Goal: Transaction & Acquisition: Purchase product/service

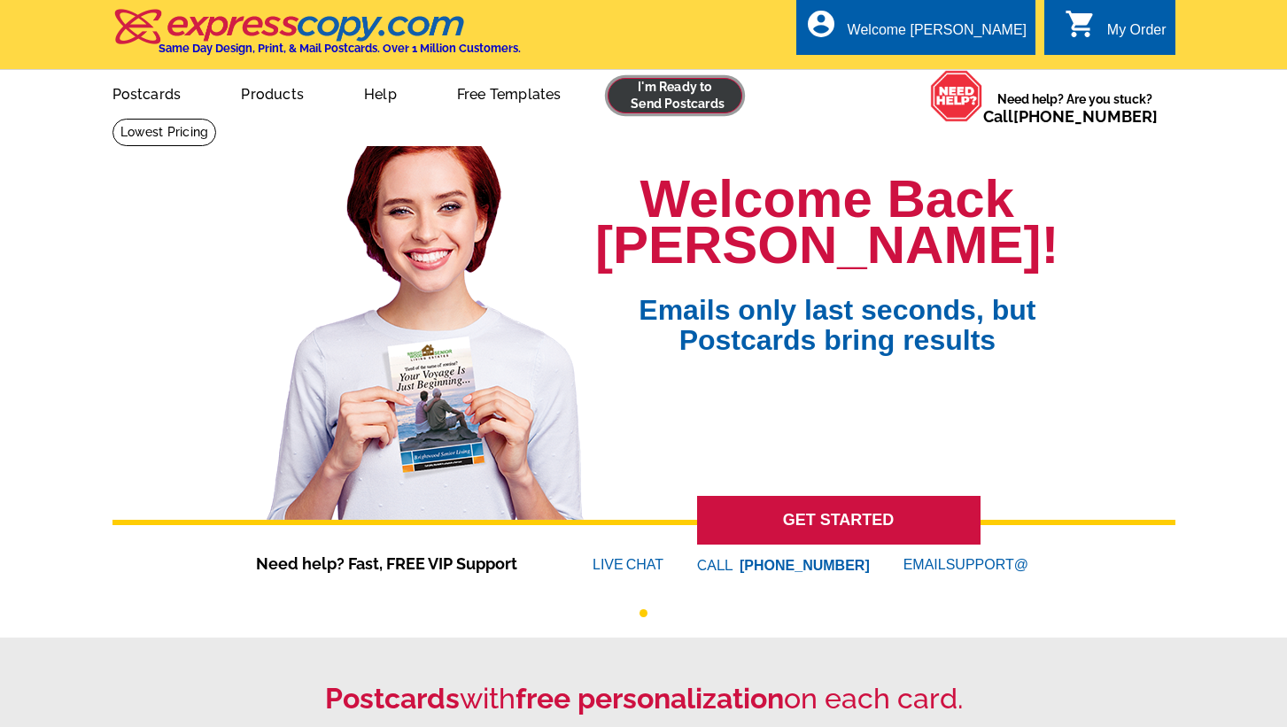
click at [693, 92] on link at bounding box center [676, 95] width 136 height 35
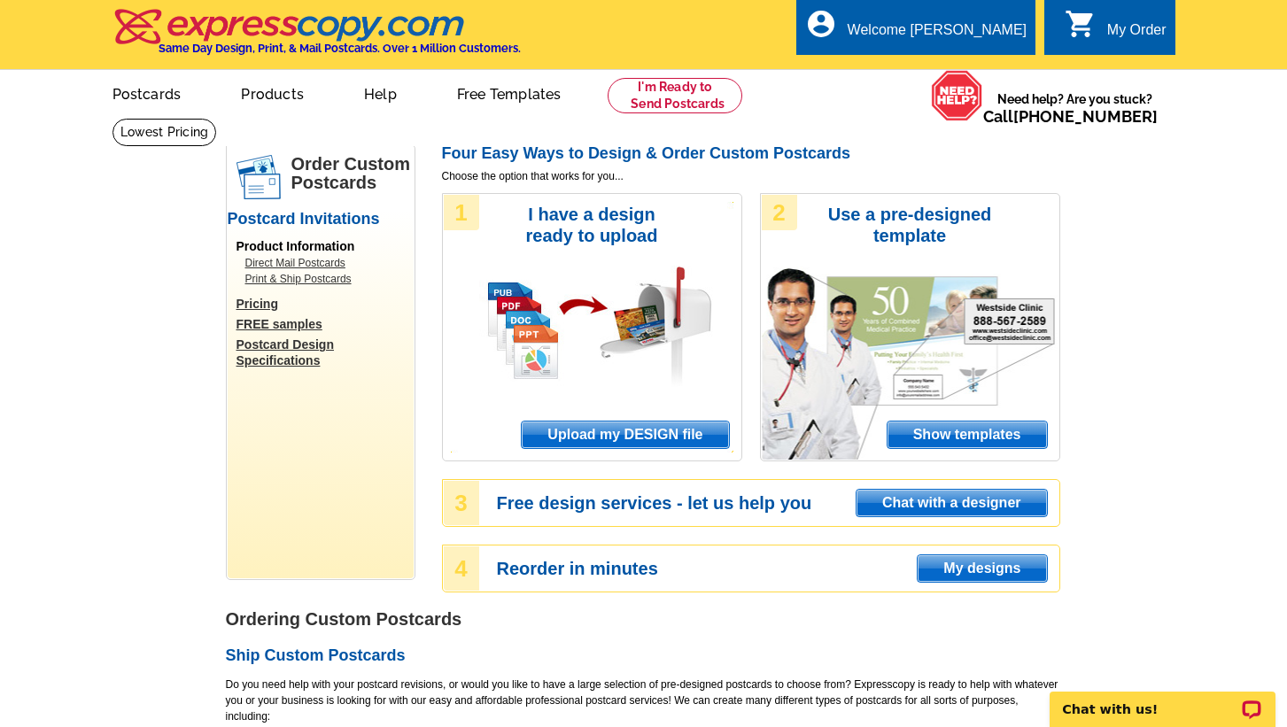
click at [624, 432] on span "Upload my DESIGN file" at bounding box center [625, 435] width 206 height 27
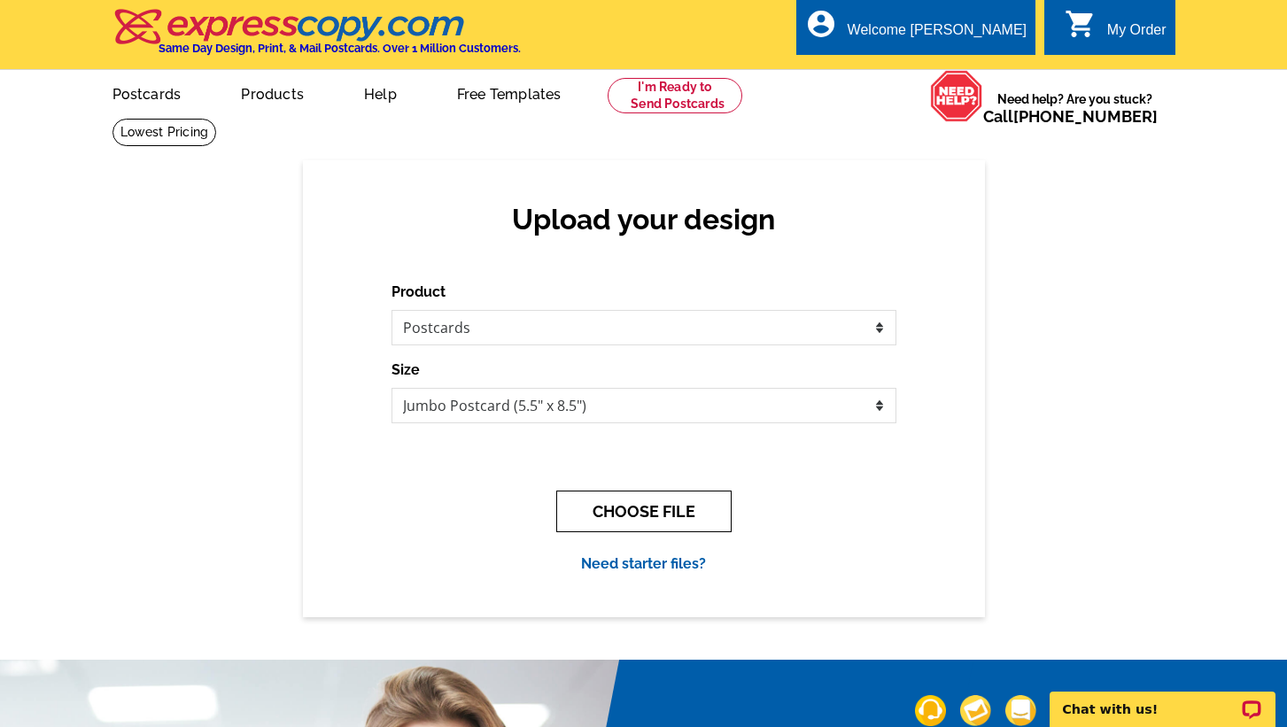
click at [637, 510] on button "CHOOSE FILE" at bounding box center [643, 512] width 175 height 42
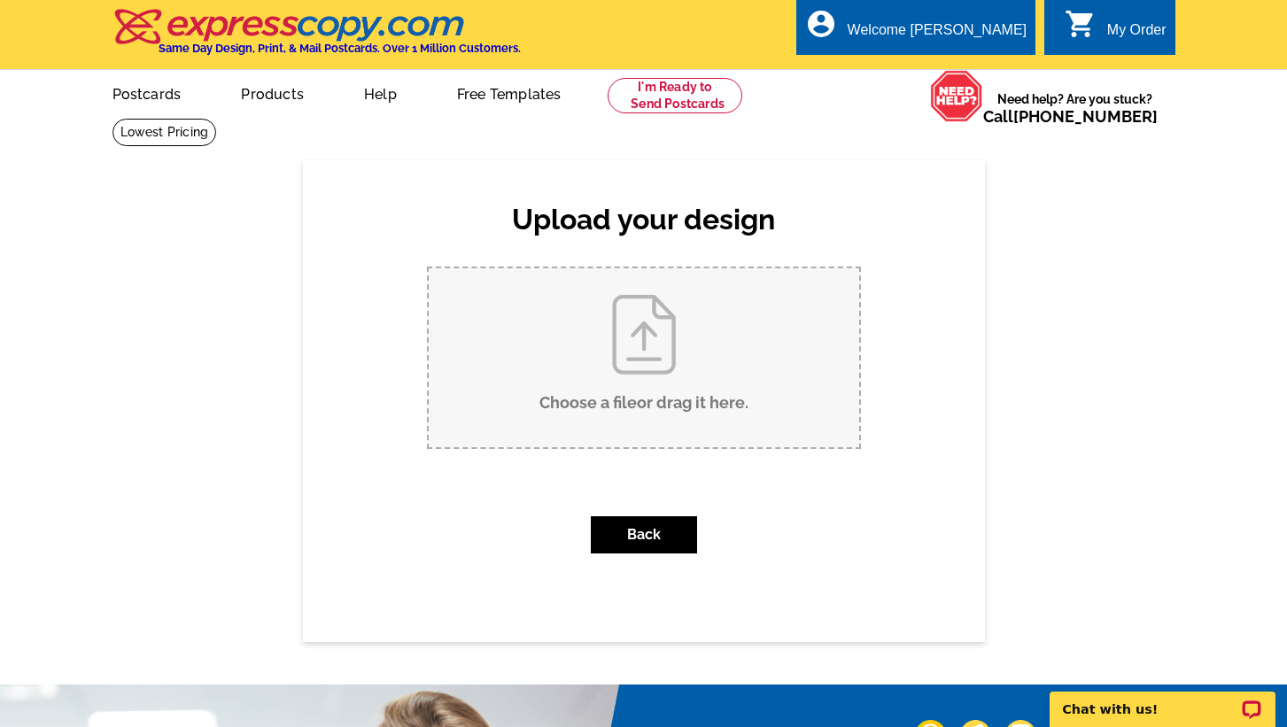
click at [645, 352] on input "Choose a file or drag it here ." at bounding box center [644, 357] width 431 height 179
type input "C:\fakepath\2025 October cal pc.pdf"
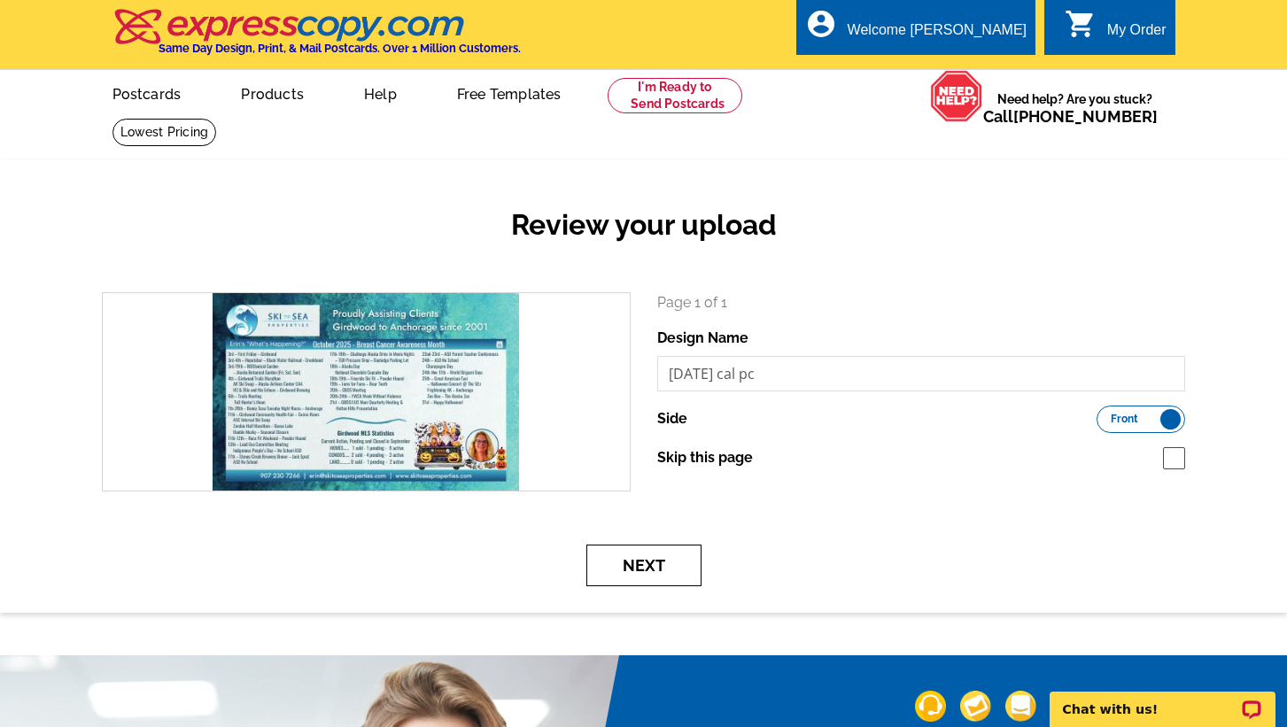
click at [649, 562] on button "Next" at bounding box center [644, 566] width 115 height 42
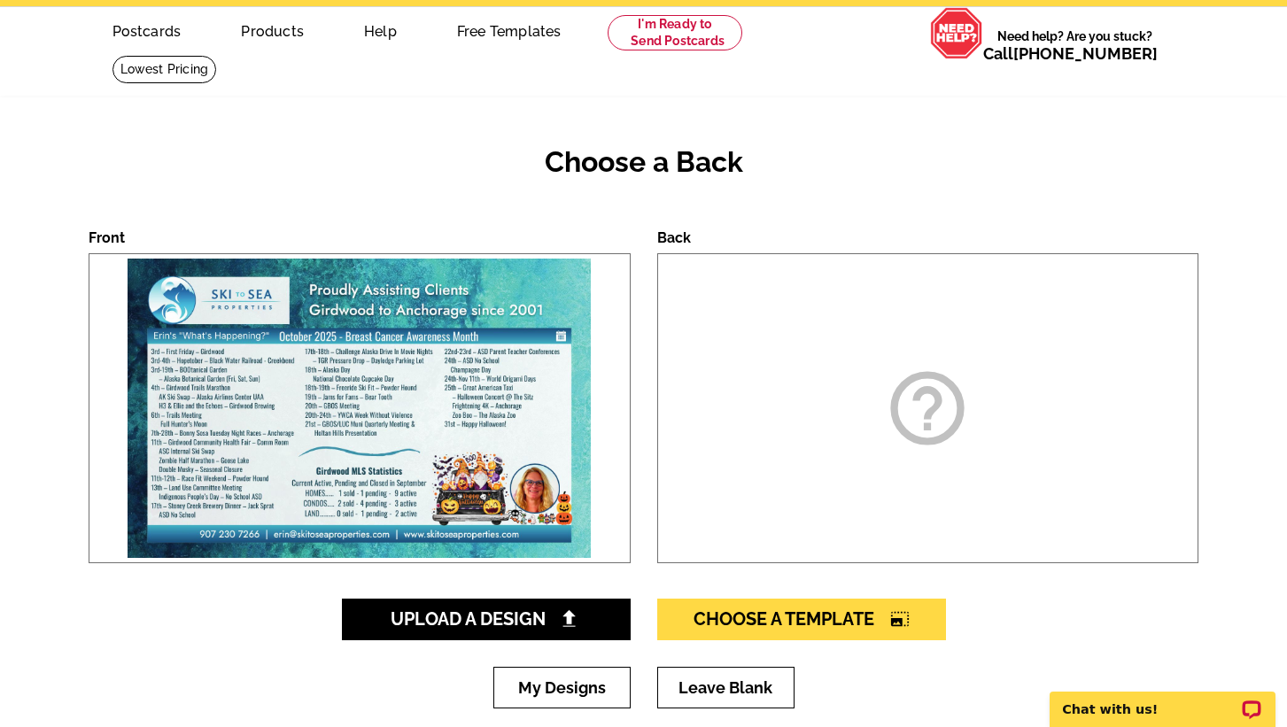
scroll to position [68, 0]
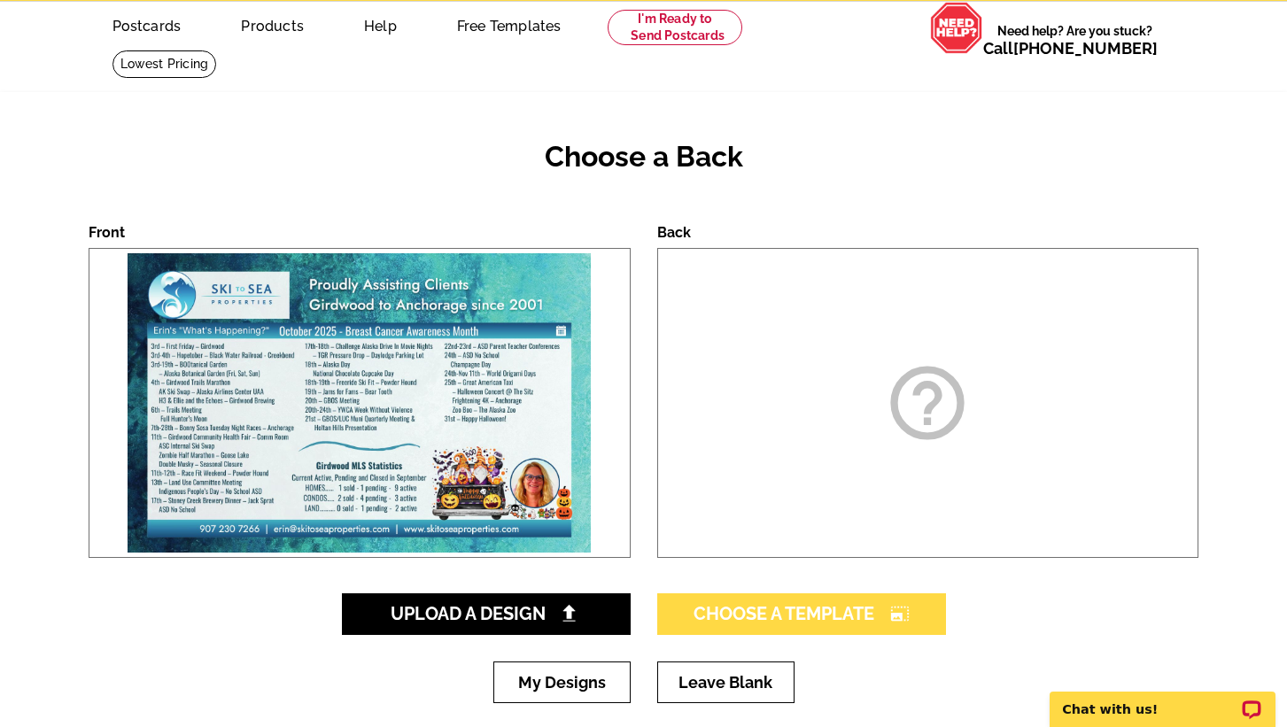
click at [789, 611] on span "Choose A Template photo_size_select_large" at bounding box center [802, 613] width 216 height 21
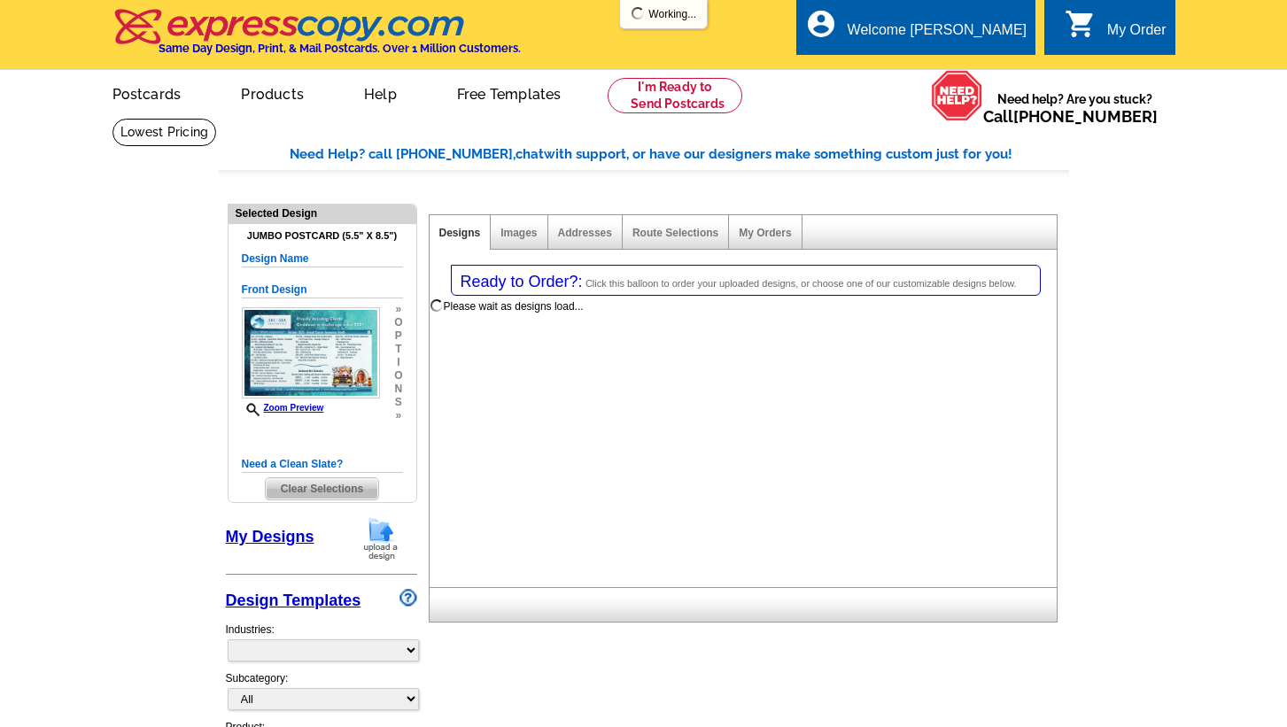
select select "1"
select select "2"
select select "back"
select select "785"
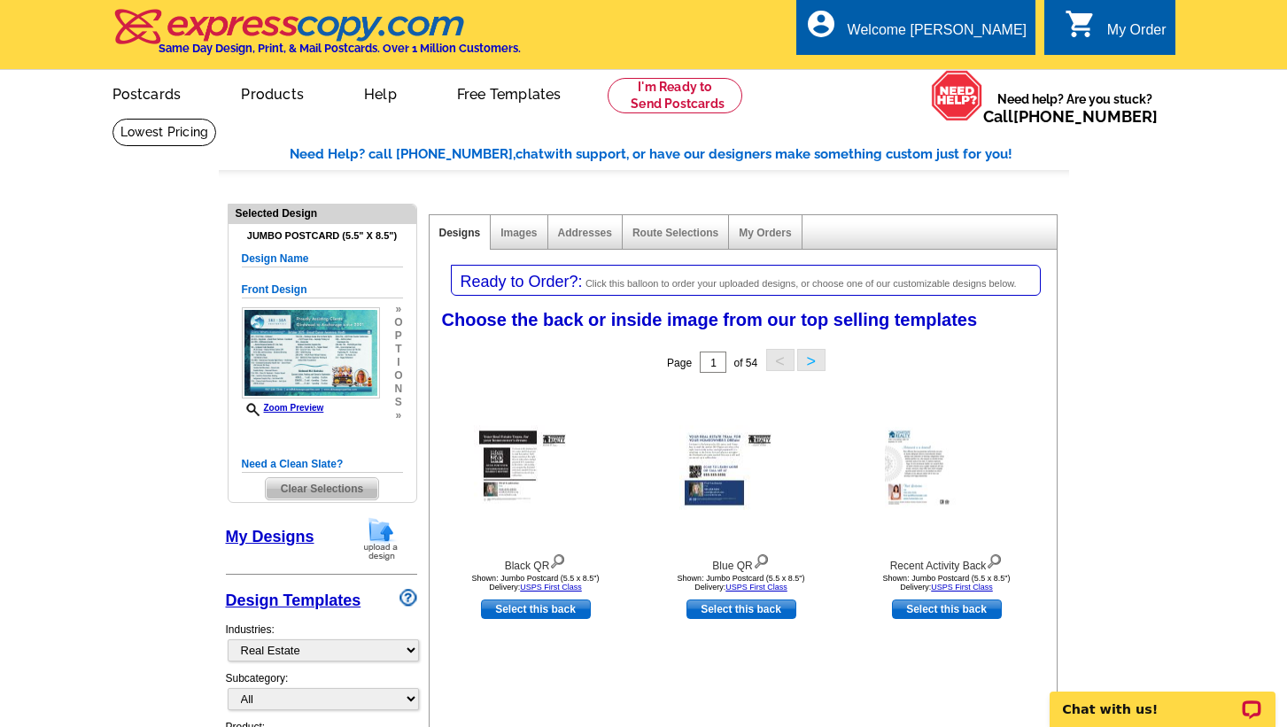
click at [282, 541] on link "My Designs" at bounding box center [270, 537] width 89 height 18
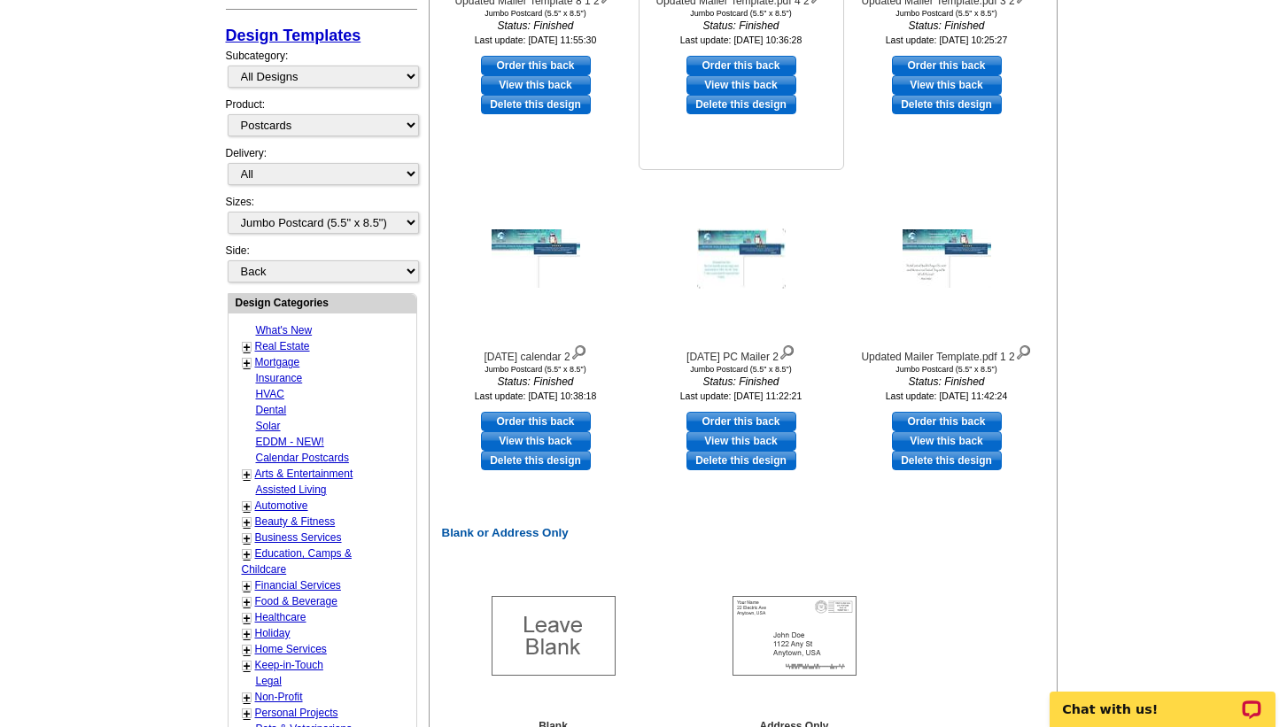
scroll to position [573, 0]
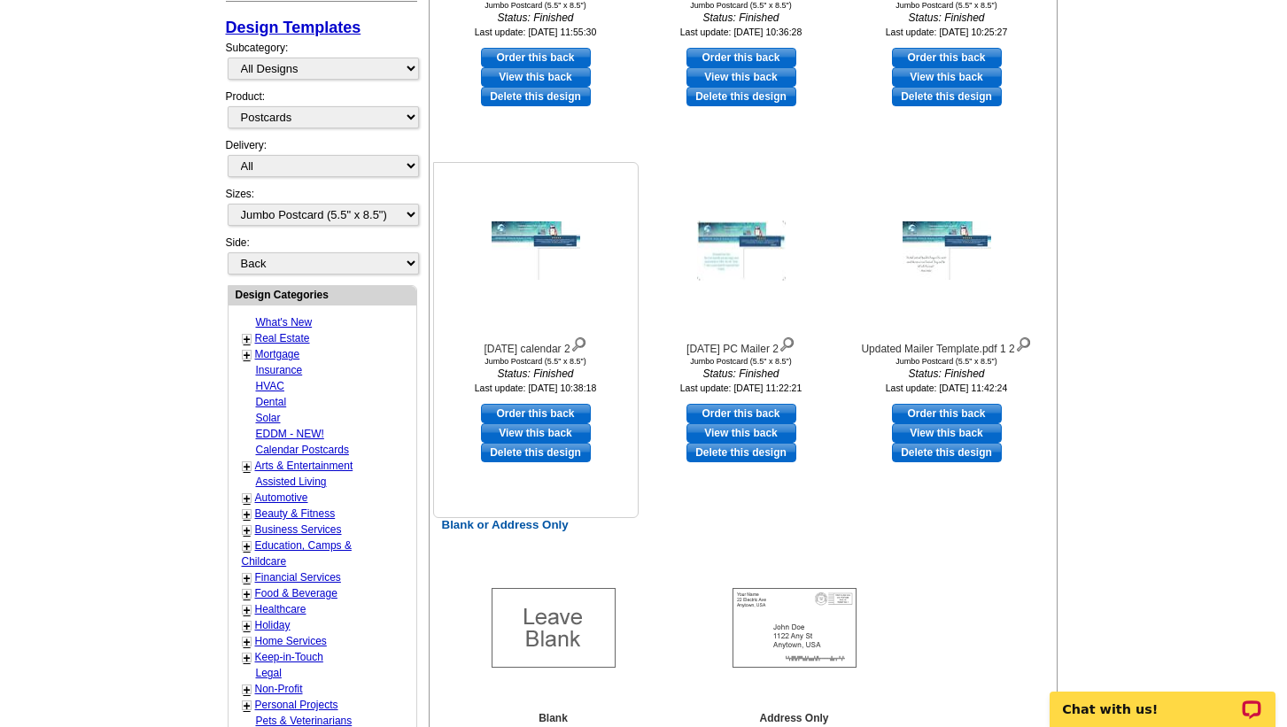
click at [548, 409] on link "Order this back" at bounding box center [536, 413] width 110 height 19
select select "front"
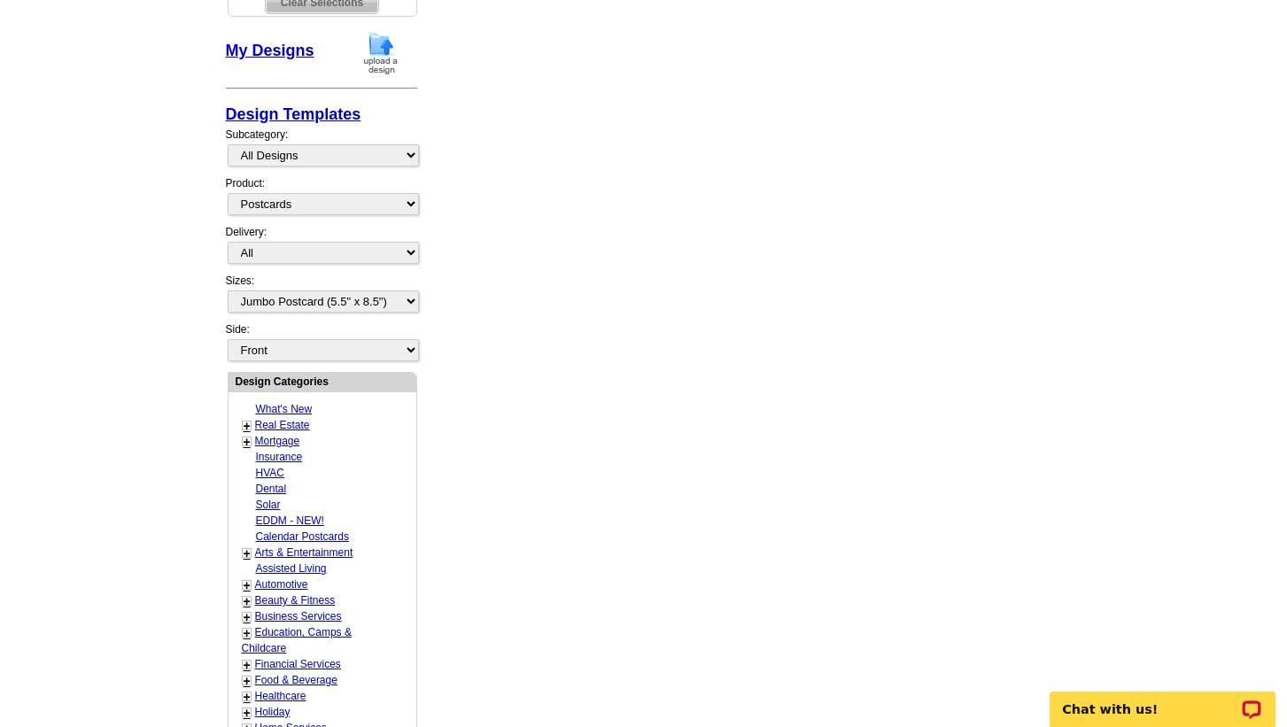
scroll to position [648, 0]
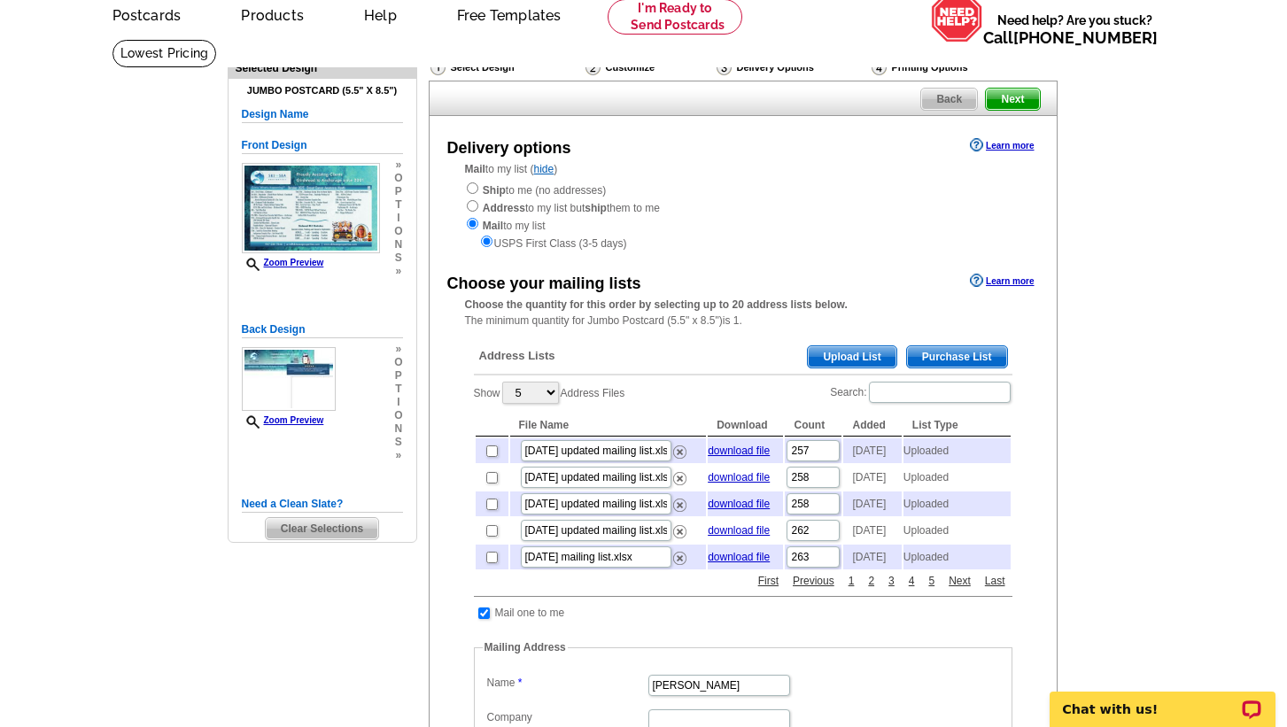
scroll to position [108, 0]
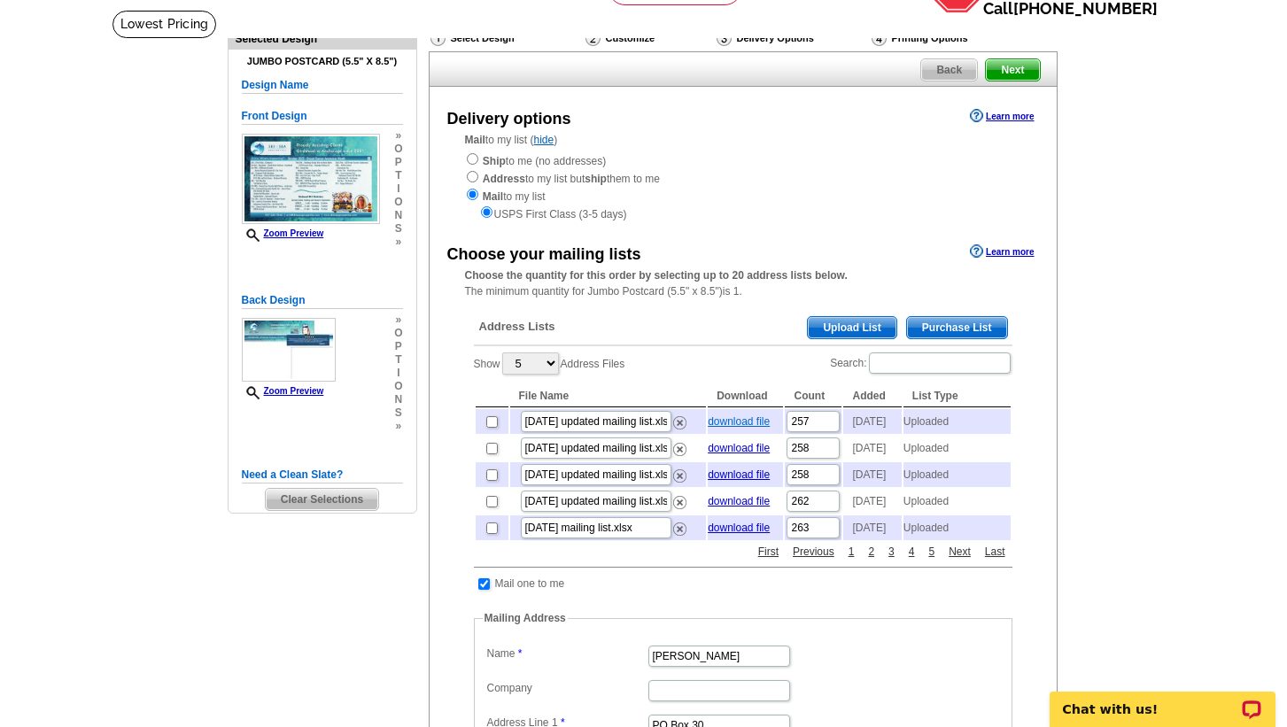
click at [738, 424] on link "download file" at bounding box center [739, 422] width 62 height 12
click at [850, 324] on span "Upload List" at bounding box center [852, 327] width 88 height 21
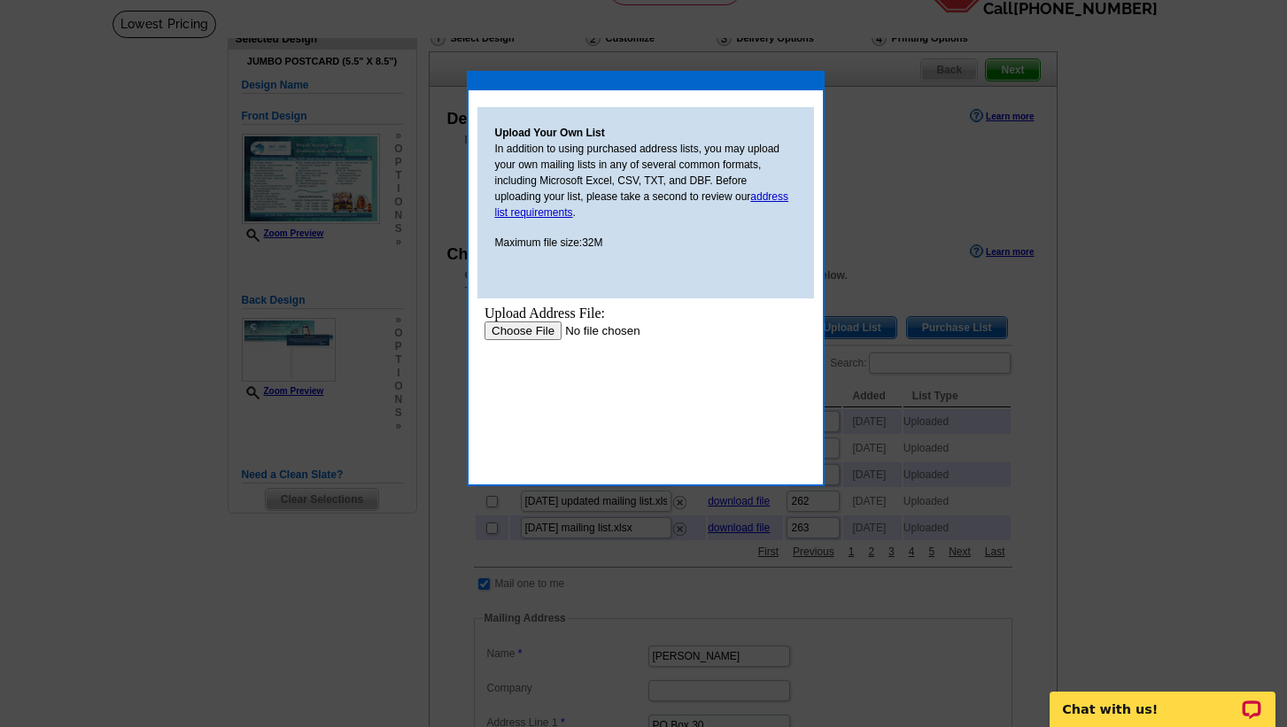
scroll to position [0, 0]
click at [538, 333] on input "file" at bounding box center [596, 331] width 224 height 19
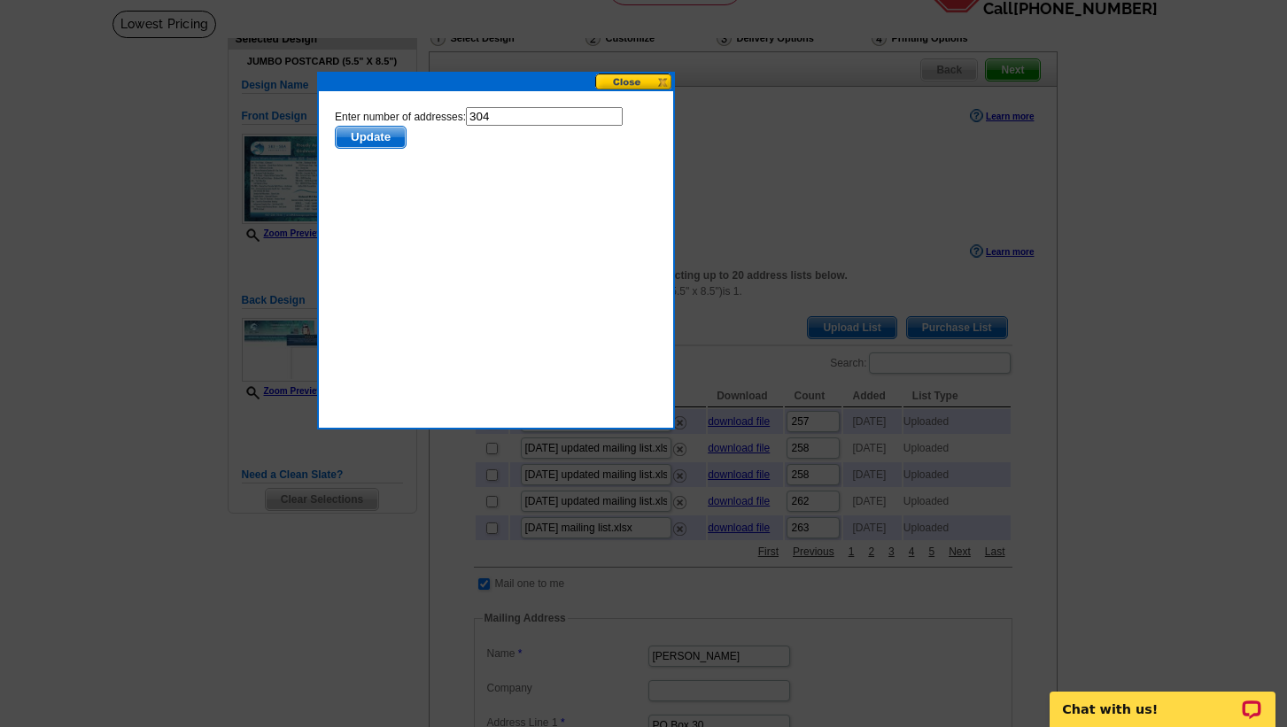
drag, startPoint x: 704, startPoint y: 80, endPoint x: 553, endPoint y: 80, distance: 150.6
click at [553, 80] on div at bounding box center [496, 83] width 354 height 18
drag, startPoint x: 506, startPoint y: 118, endPoint x: 458, endPoint y: 113, distance: 48.1
click at [458, 113] on form "Enter number of addresses: 304 Update" at bounding box center [495, 127] width 323 height 42
type input "254"
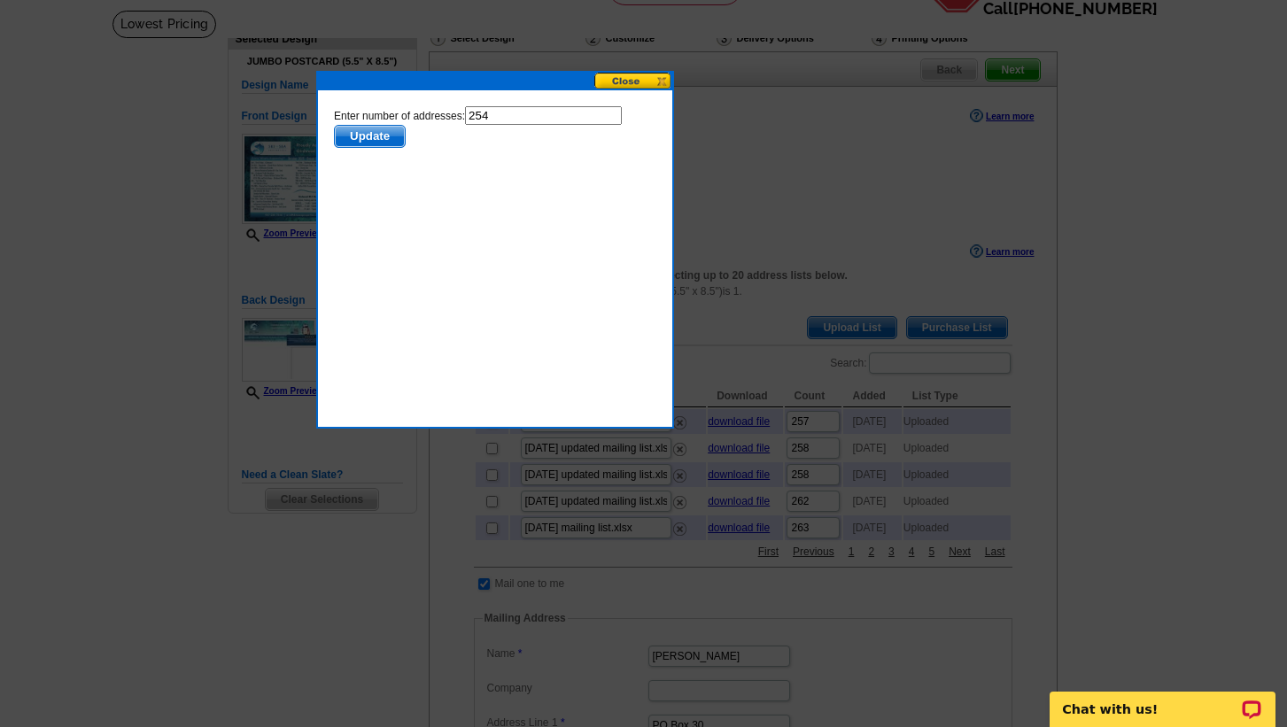
click at [380, 138] on span "Update" at bounding box center [370, 136] width 70 height 21
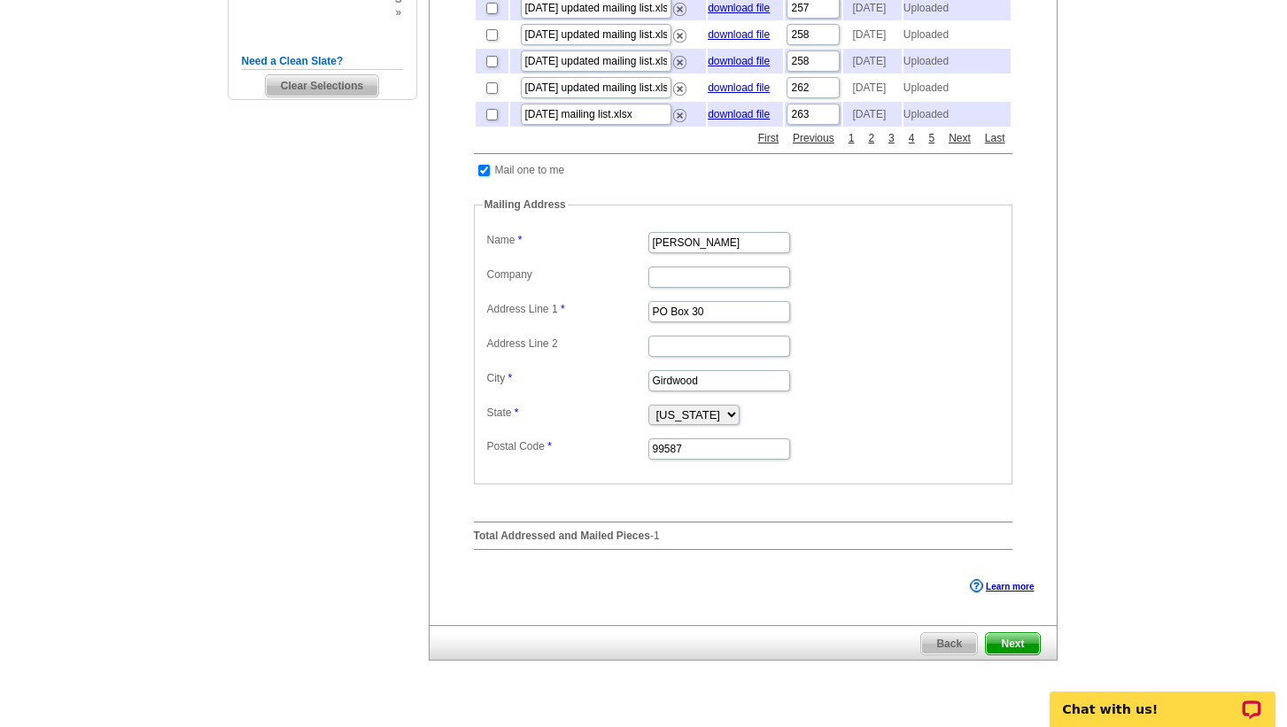
scroll to position [533, 0]
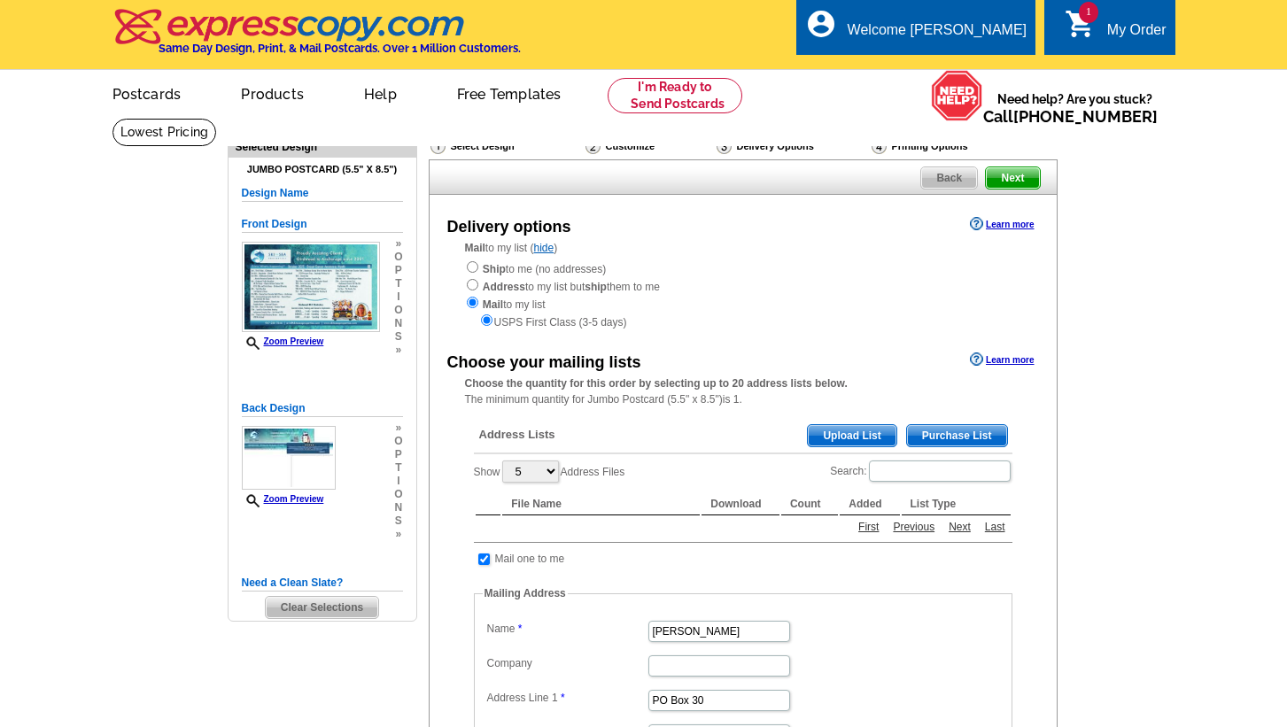
scroll to position [533, 0]
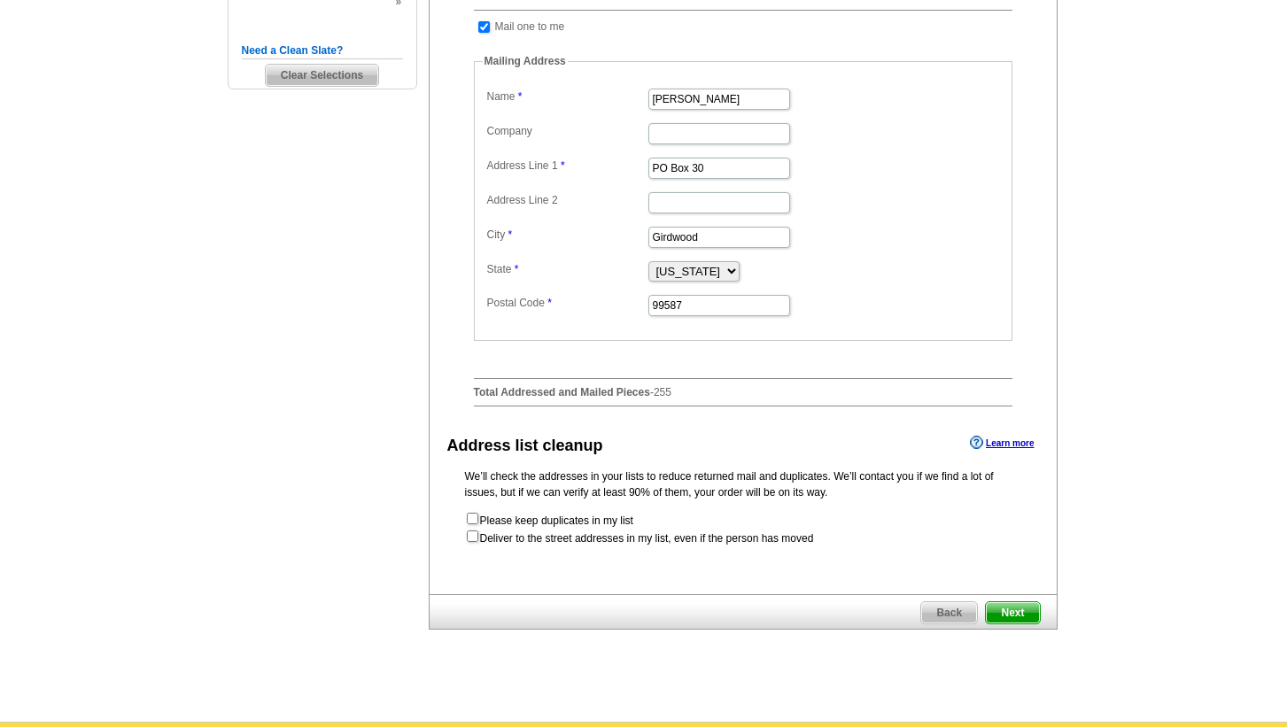
drag, startPoint x: 0, startPoint y: 0, endPoint x: 488, endPoint y: 196, distance: 526.0
click at [488, 196] on label "Address Line 2" at bounding box center [566, 200] width 159 height 16
click at [649, 196] on input "Address Line 2" at bounding box center [720, 202] width 142 height 21
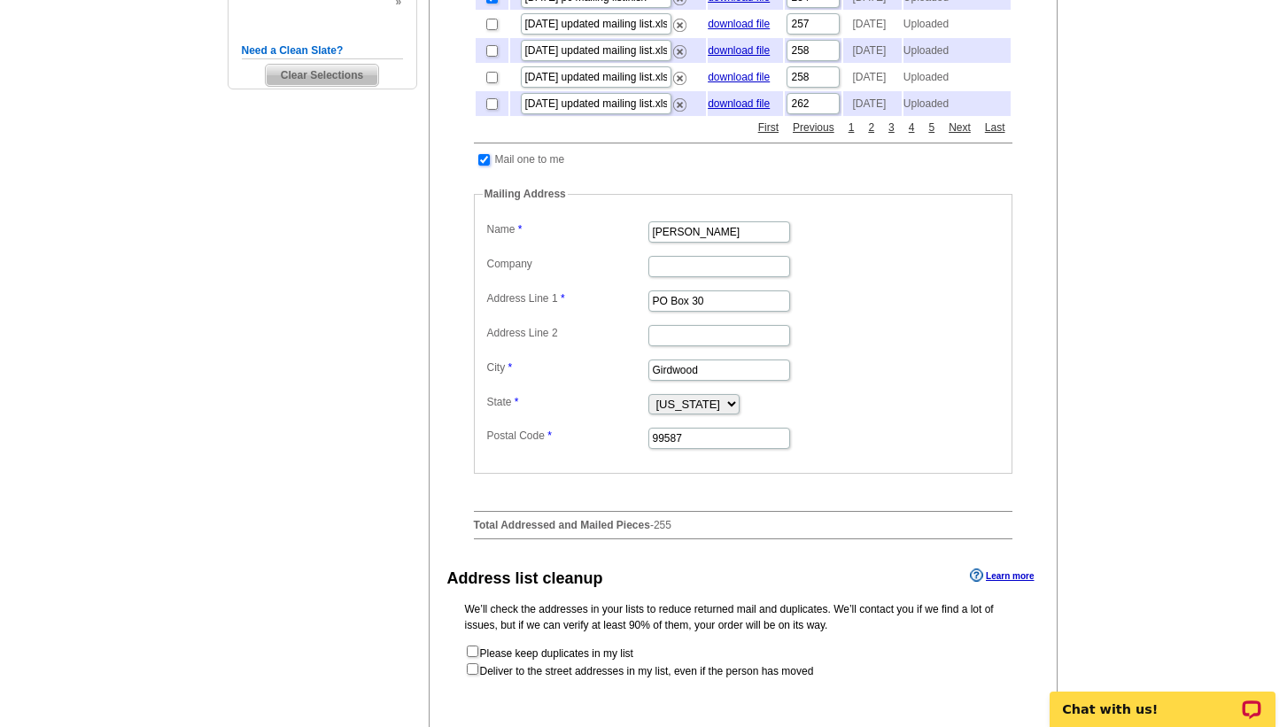
click at [488, 166] on input "checkbox" at bounding box center [484, 160] width 12 height 12
checkbox input "false"
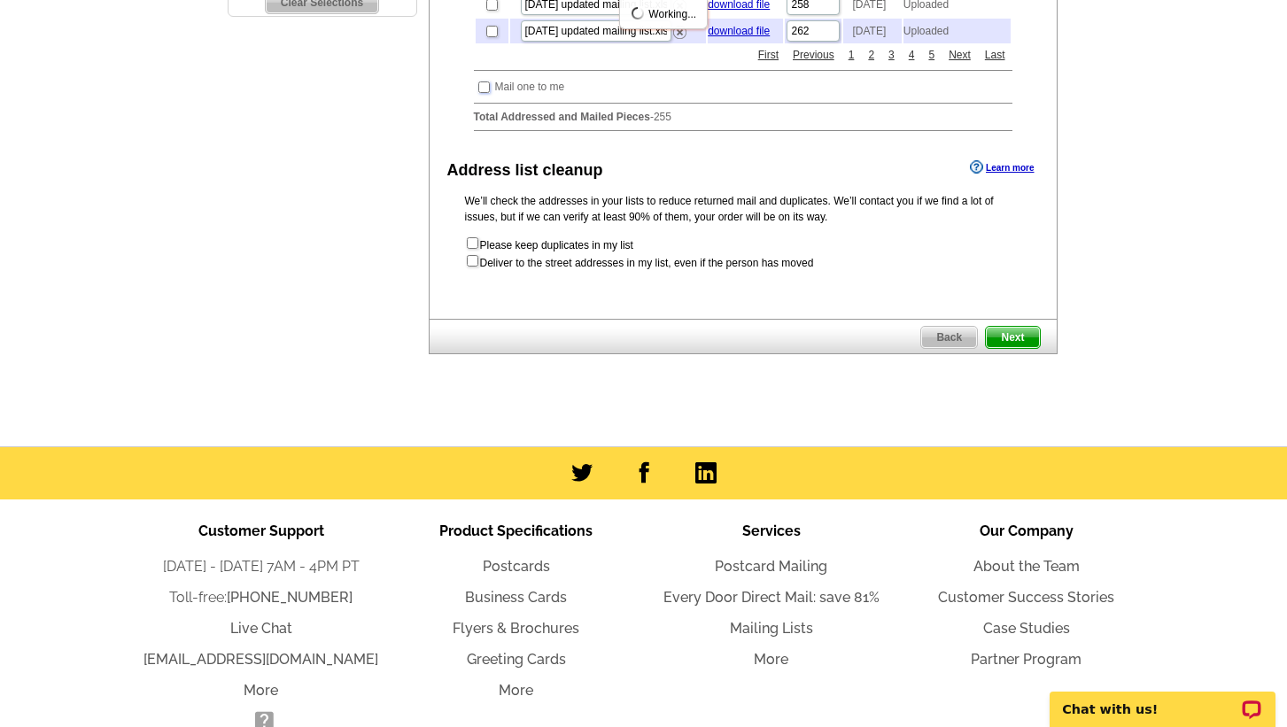
scroll to position [606, 0]
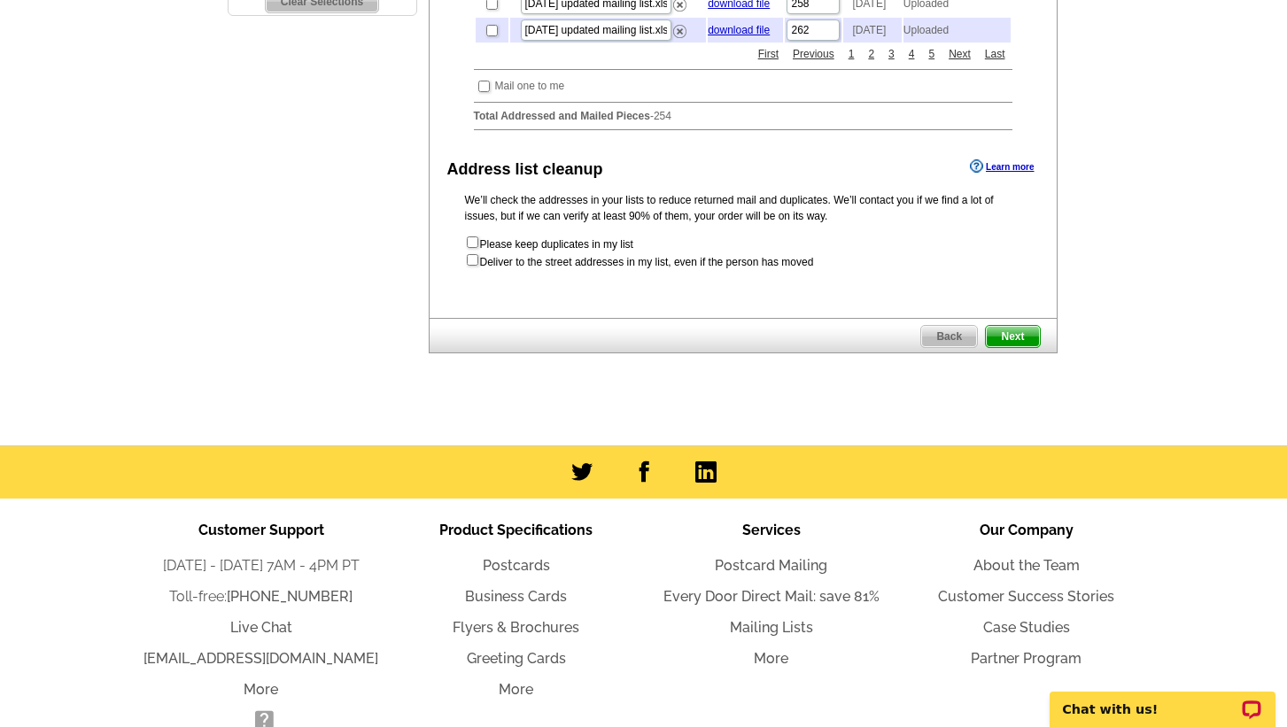
click at [1019, 347] on span "Next" at bounding box center [1012, 336] width 53 height 21
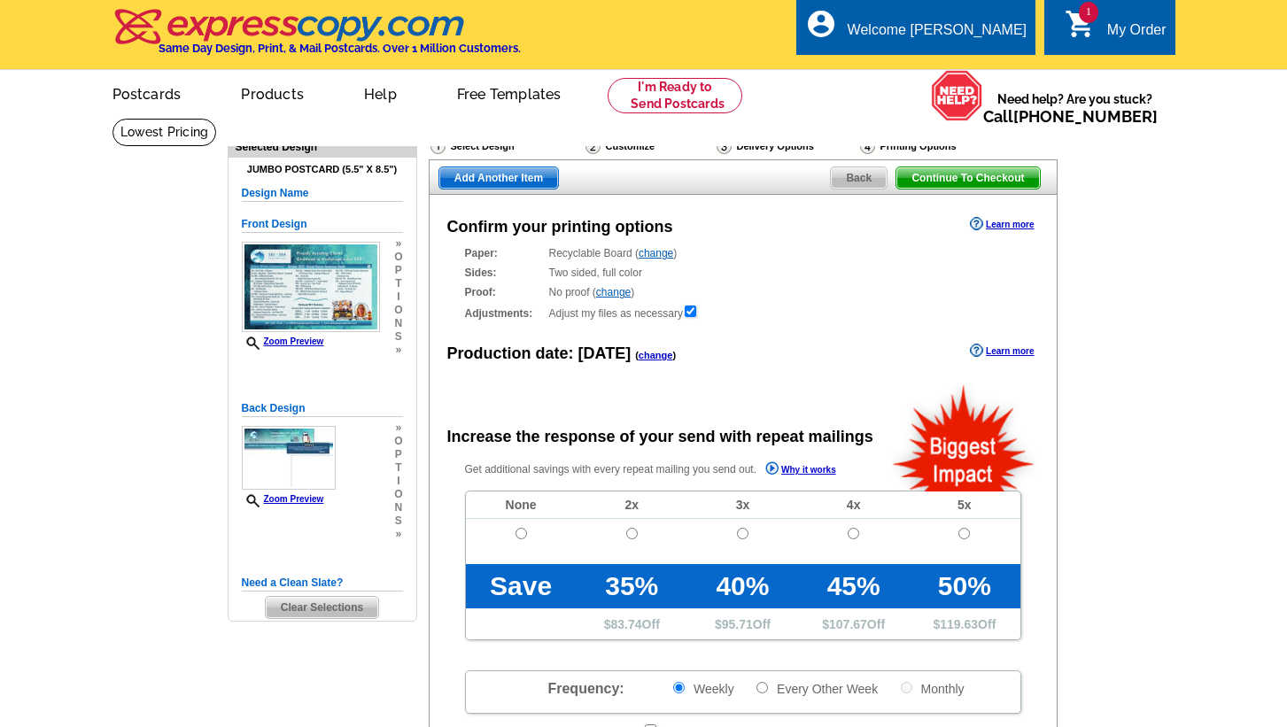
radio input "false"
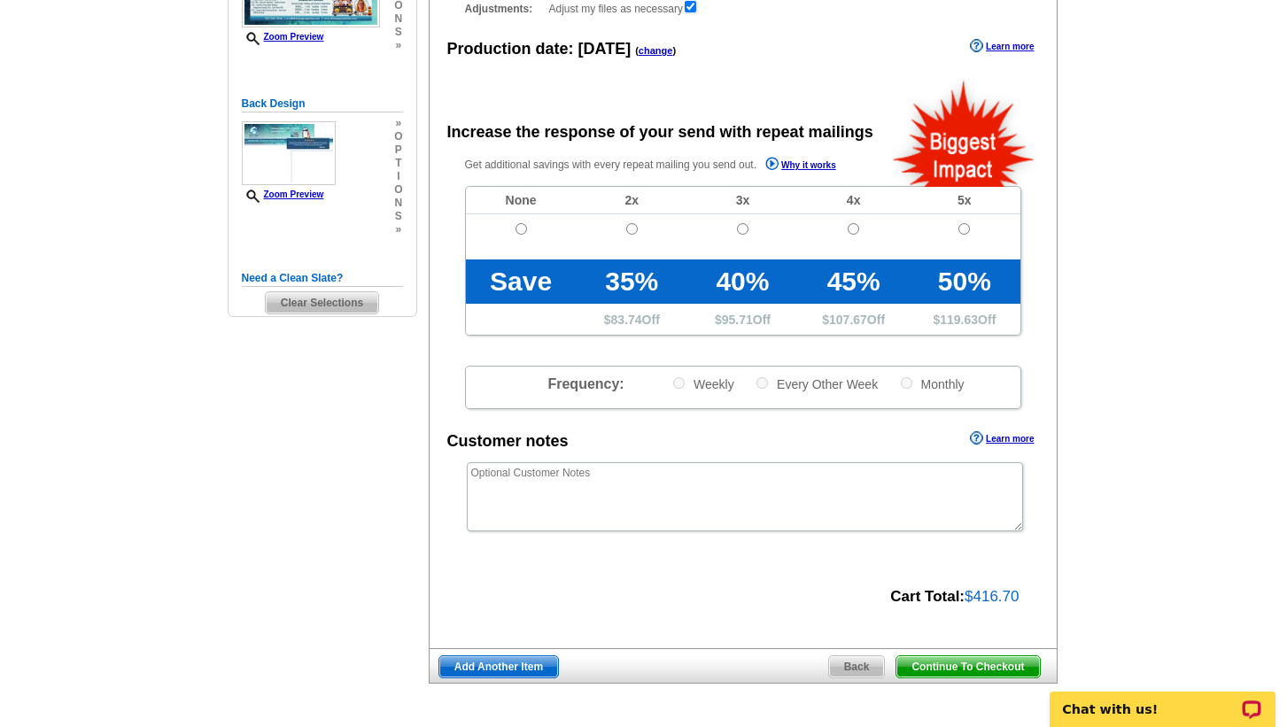
scroll to position [307, 0]
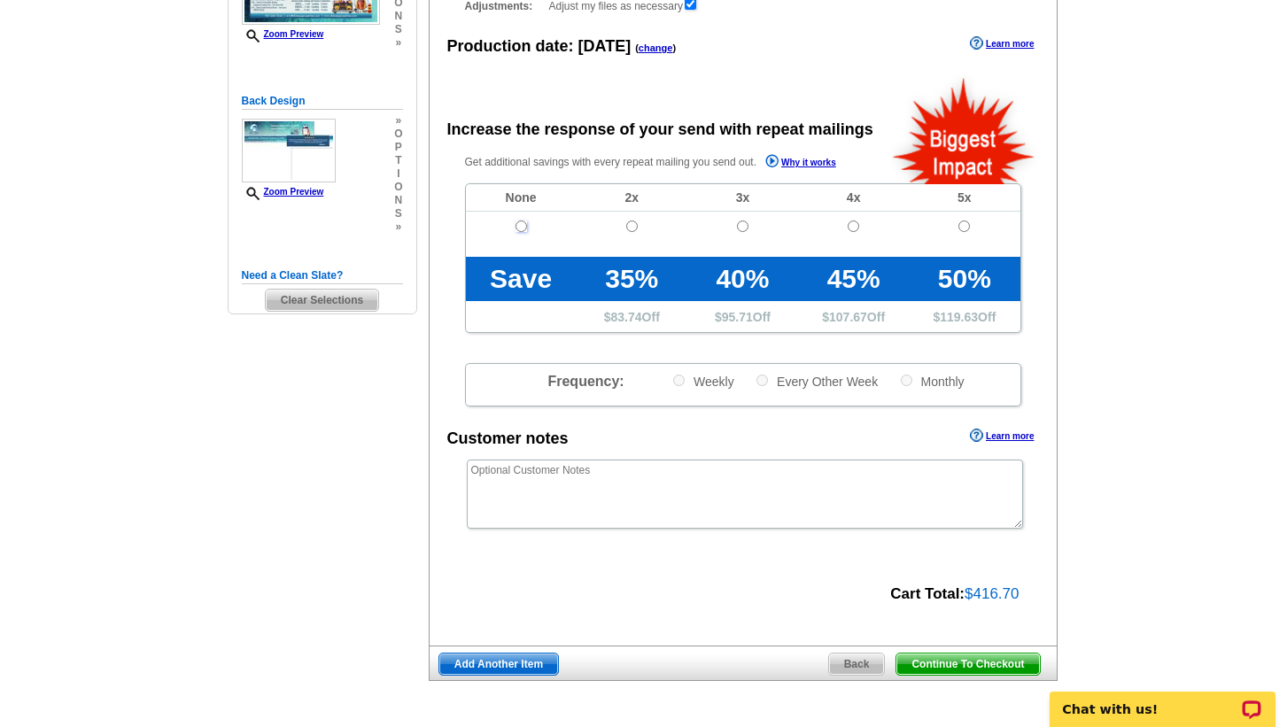
click at [522, 227] on input "radio" at bounding box center [522, 227] width 12 height 12
radio input "true"
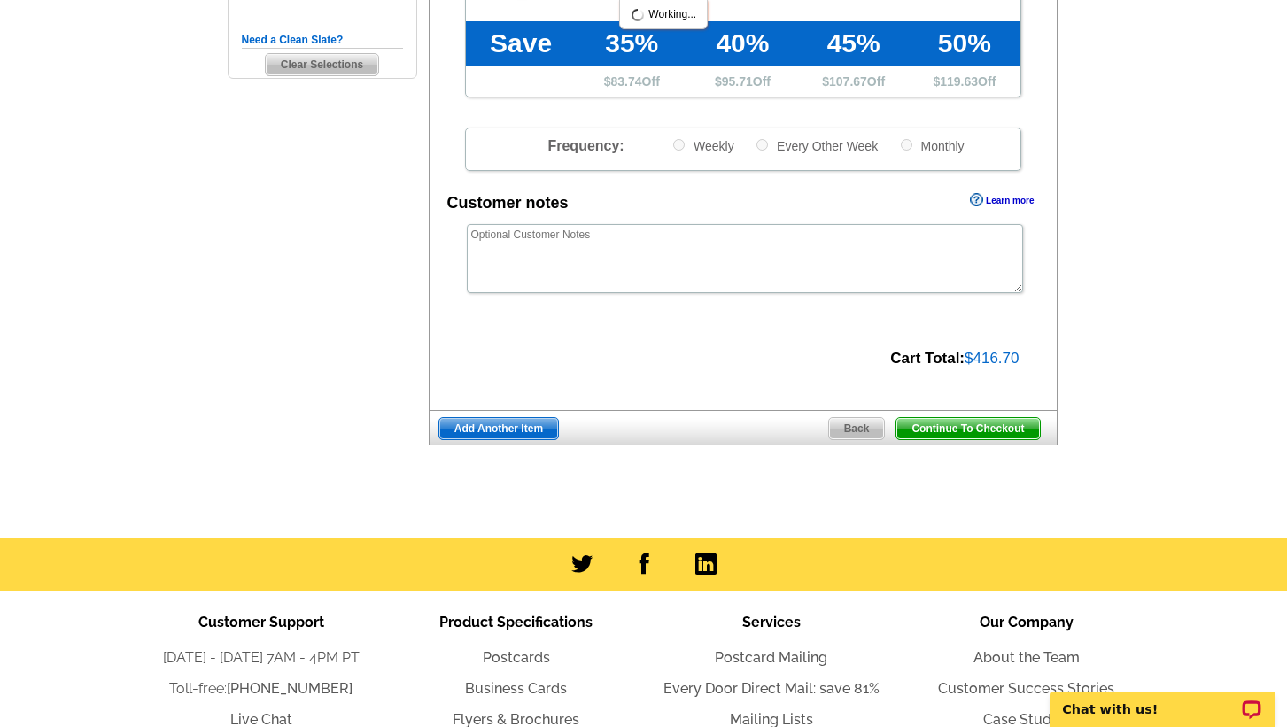
scroll to position [545, 0]
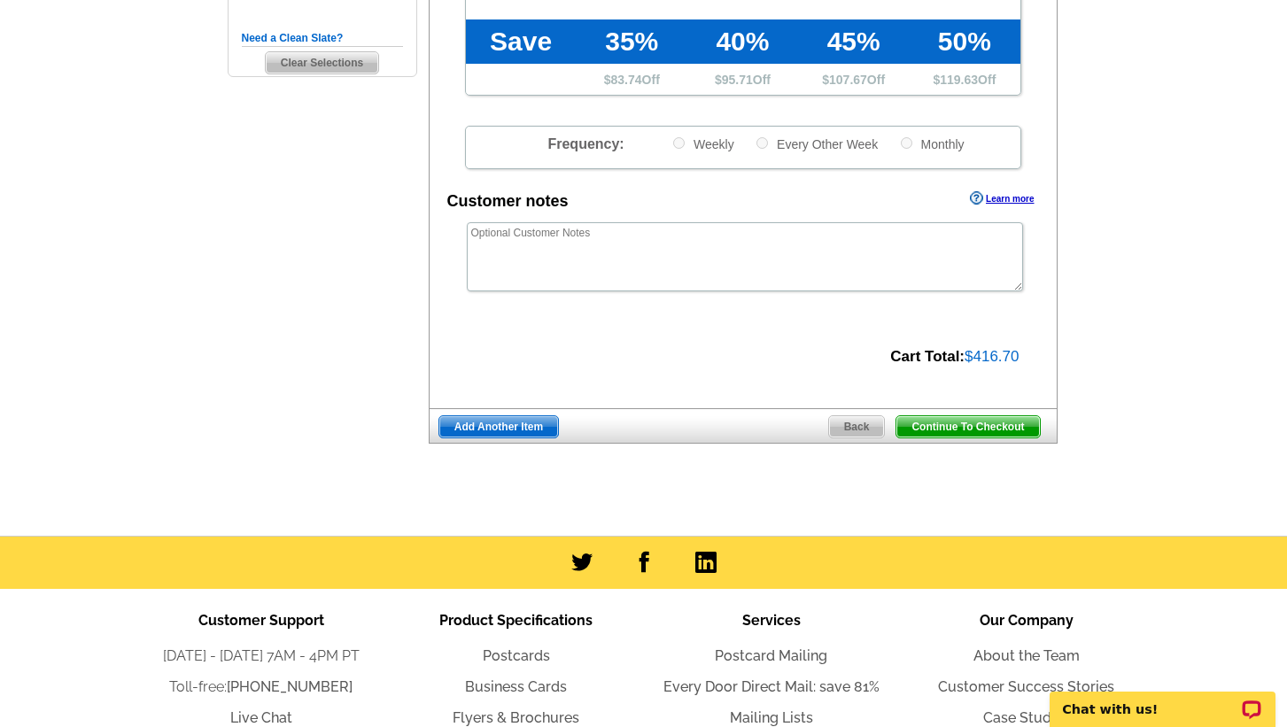
click at [987, 424] on span "Continue To Checkout" at bounding box center [968, 426] width 143 height 21
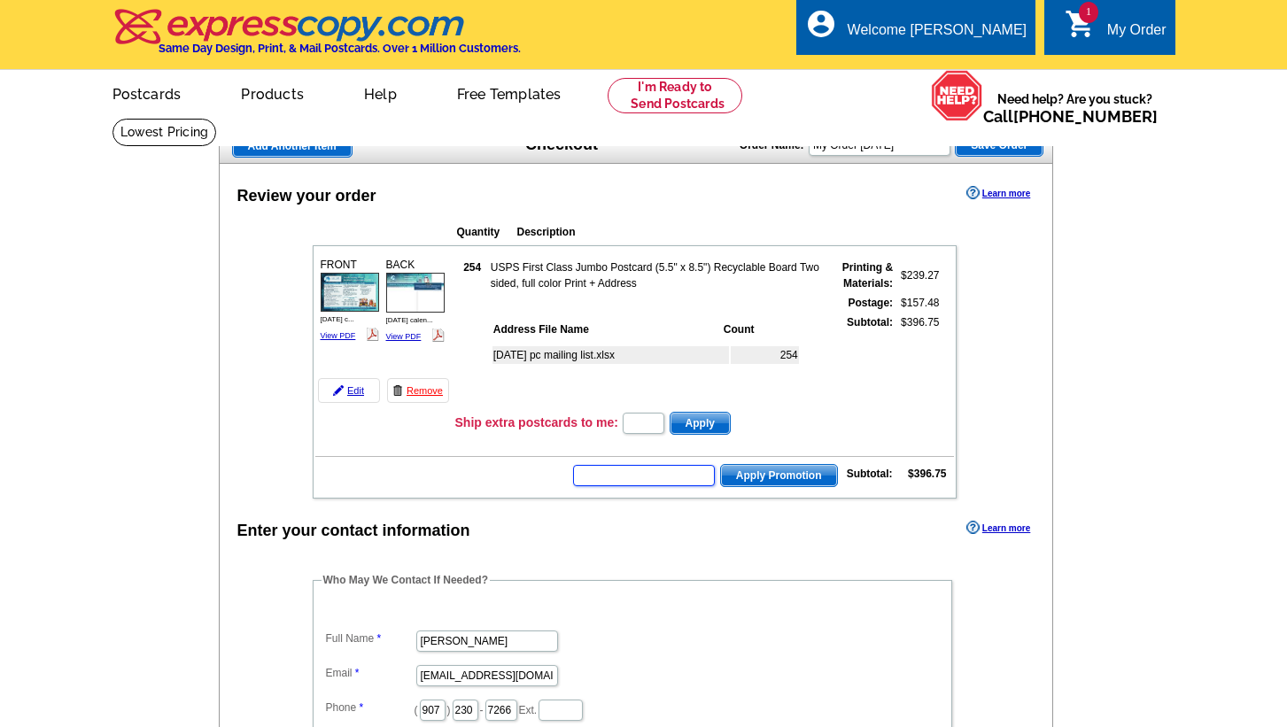
click at [684, 476] on input "text" at bounding box center [644, 475] width 142 height 21
click at [671, 470] on input "text" at bounding box center [644, 475] width 142 height 21
type input "grow0825"
click at [784, 480] on span "Apply Promotion" at bounding box center [779, 475] width 116 height 21
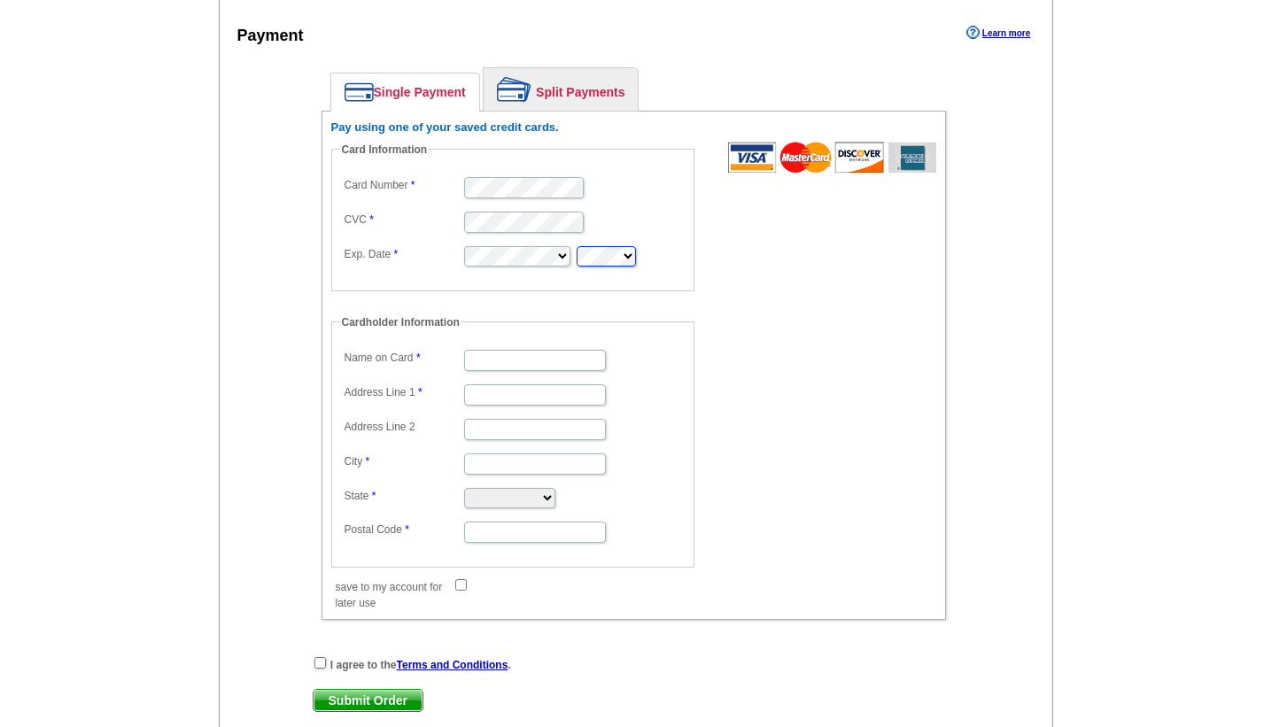
scroll to position [843, 0]
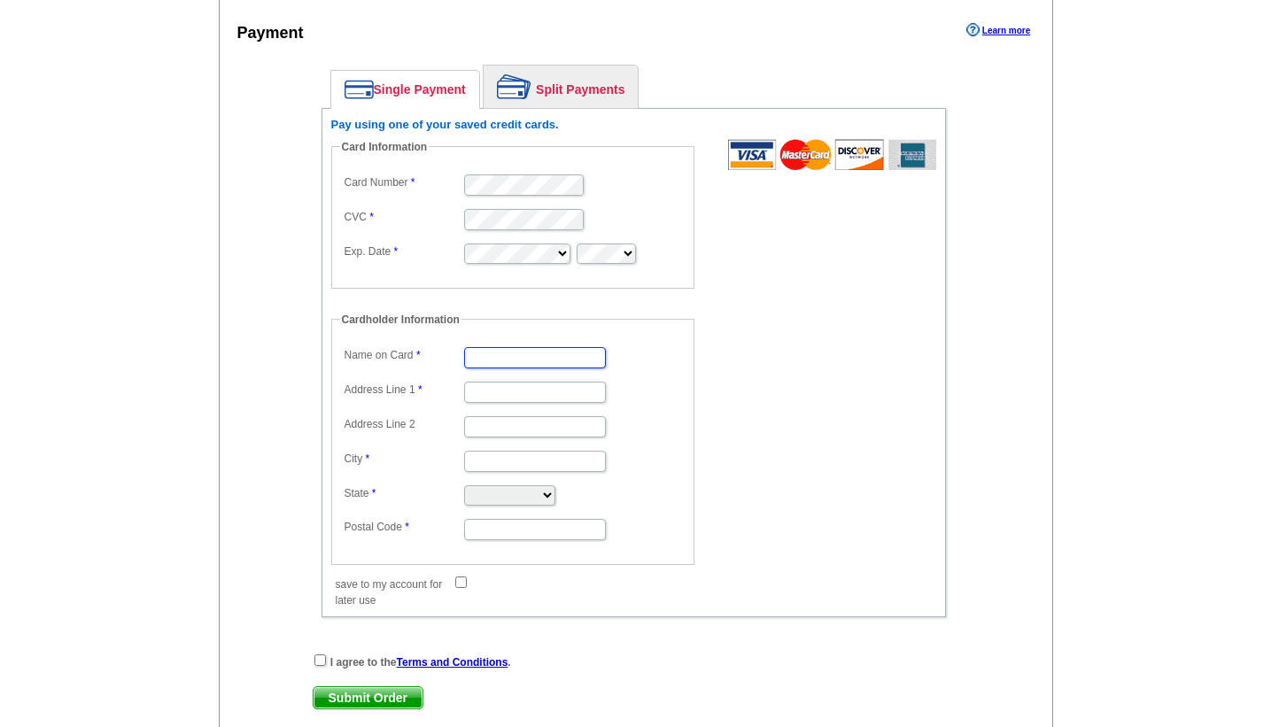
click at [528, 356] on input "Name on Card" at bounding box center [535, 357] width 142 height 21
type input "[PERSON_NAME]"
click at [510, 392] on input "Address Line 1" at bounding box center [535, 392] width 142 height 21
type input "PO Box 30"
click at [502, 450] on dd at bounding box center [513, 460] width 346 height 27
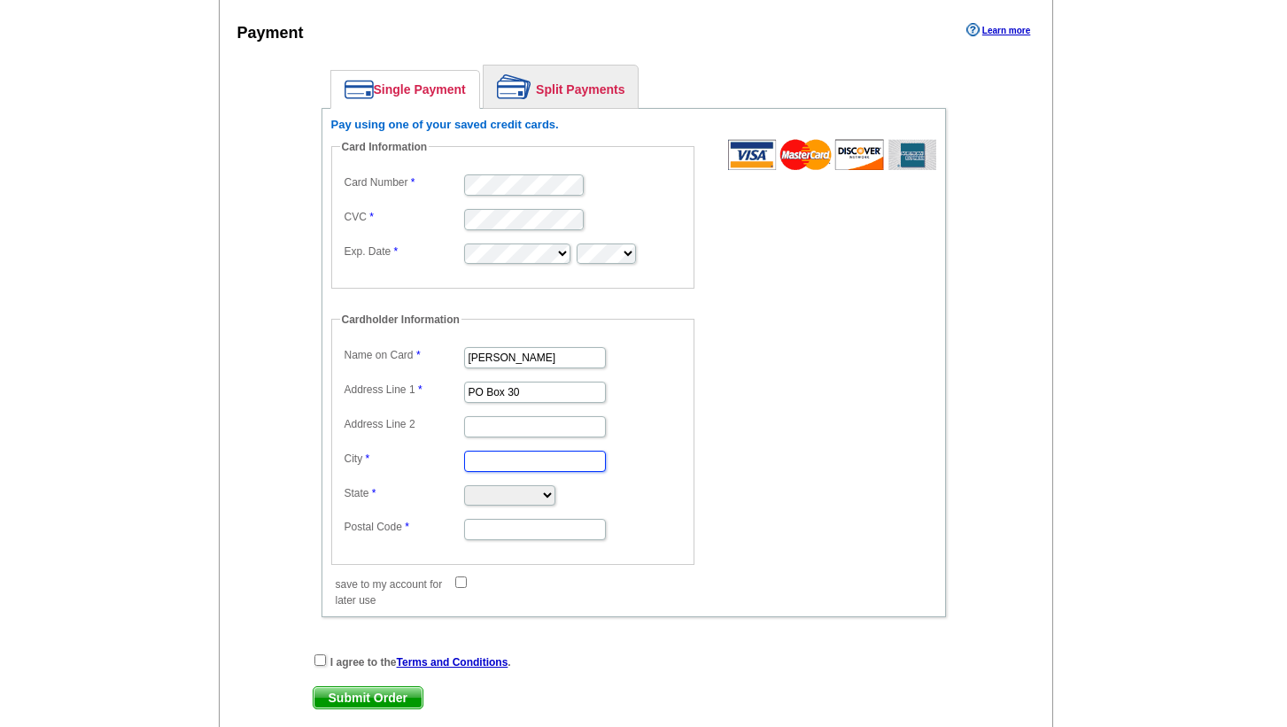
click at [502, 464] on input "City" at bounding box center [535, 461] width 142 height 21
type input "Girdwood"
click at [506, 492] on select "[US_STATE] [US_STATE] [US_STATE] [US_STATE] [US_STATE] [US_STATE] [US_STATE] [U…" at bounding box center [509, 496] width 91 height 20
select select "AK"
click at [464, 486] on select "[US_STATE] [US_STATE] [US_STATE] [US_STATE] [US_STATE] [US_STATE] [US_STATE] [U…" at bounding box center [509, 496] width 91 height 20
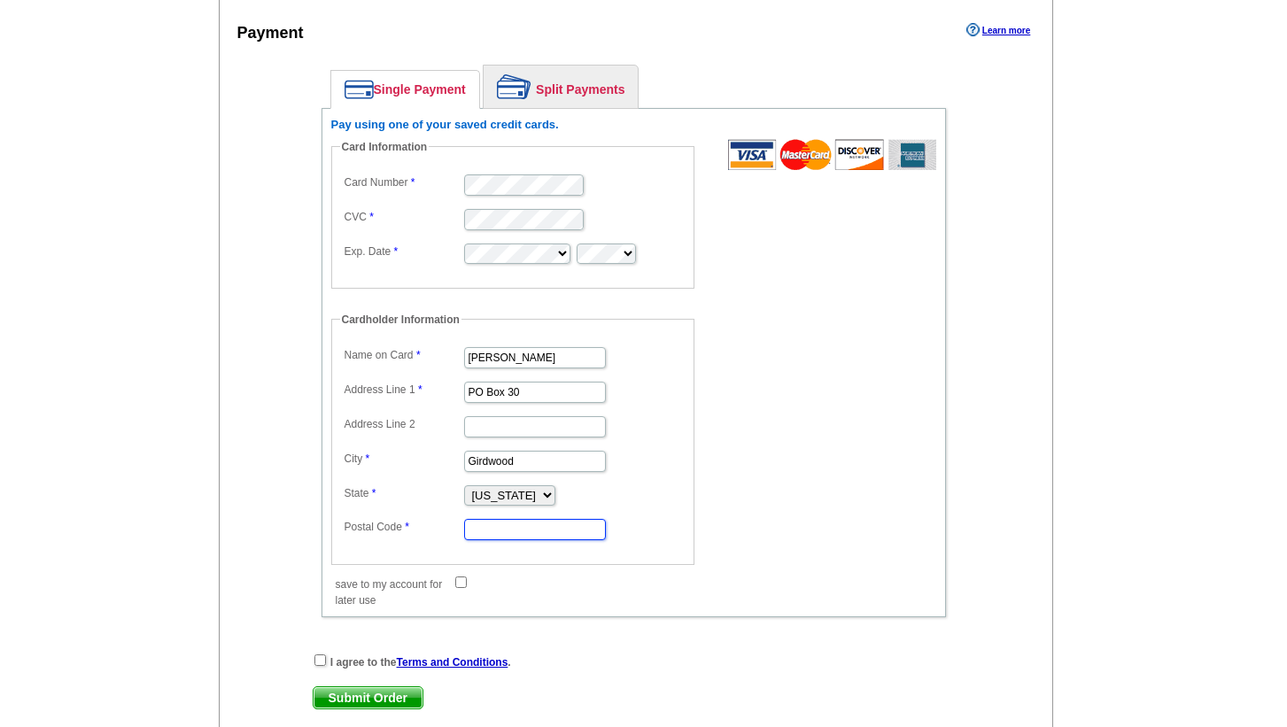
click at [499, 525] on input "Postal Code" at bounding box center [535, 529] width 142 height 21
type input "99587"
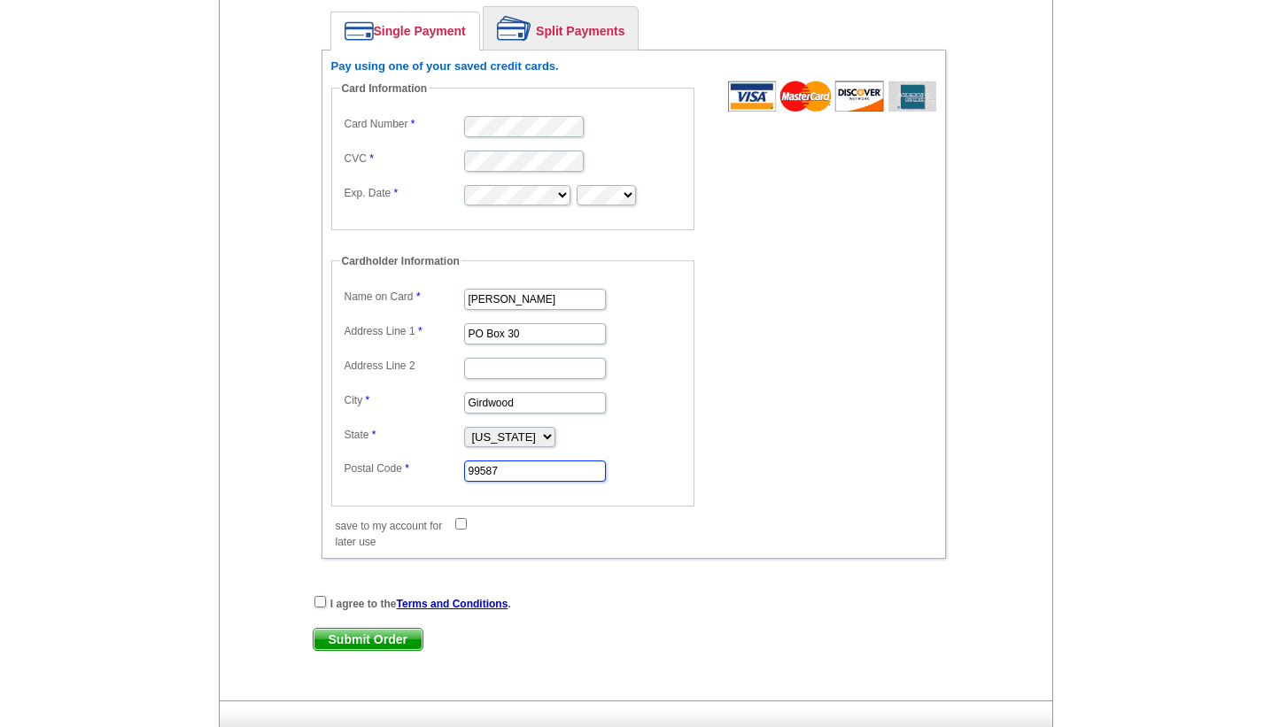
scroll to position [903, 0]
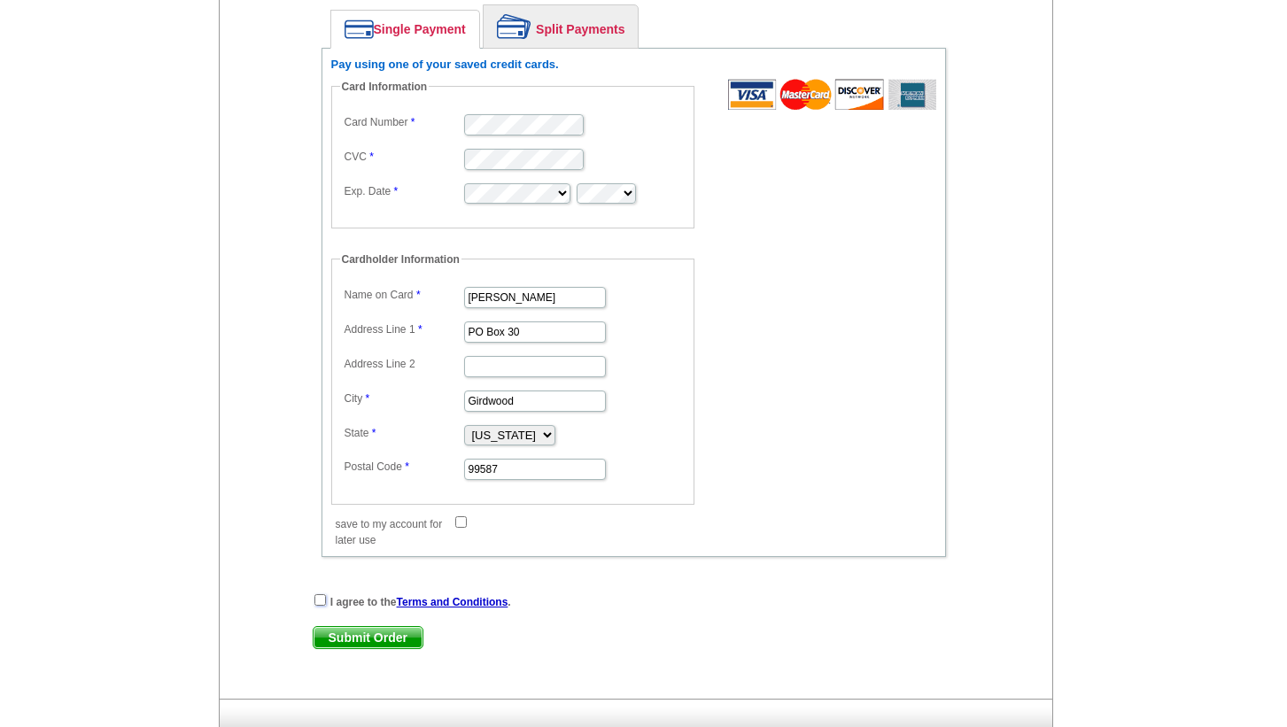
click at [322, 601] on input "checkbox" at bounding box center [321, 601] width 12 height 12
checkbox input "true"
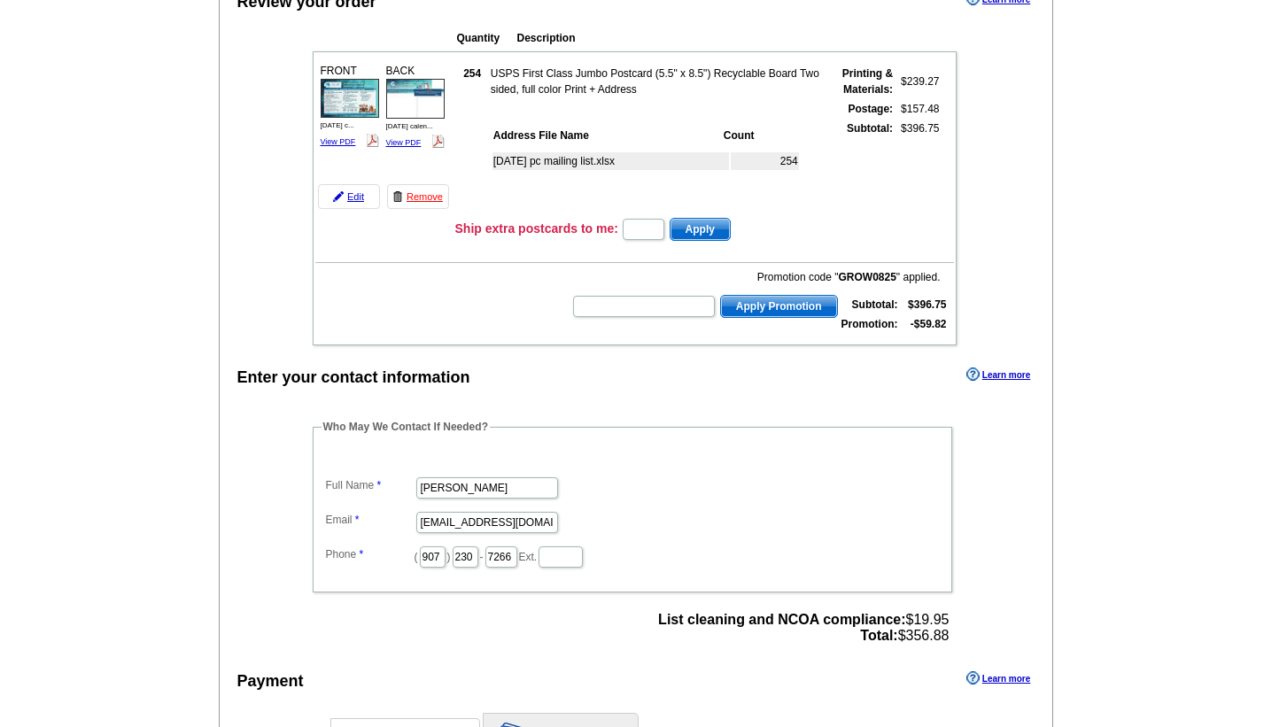
scroll to position [190, 0]
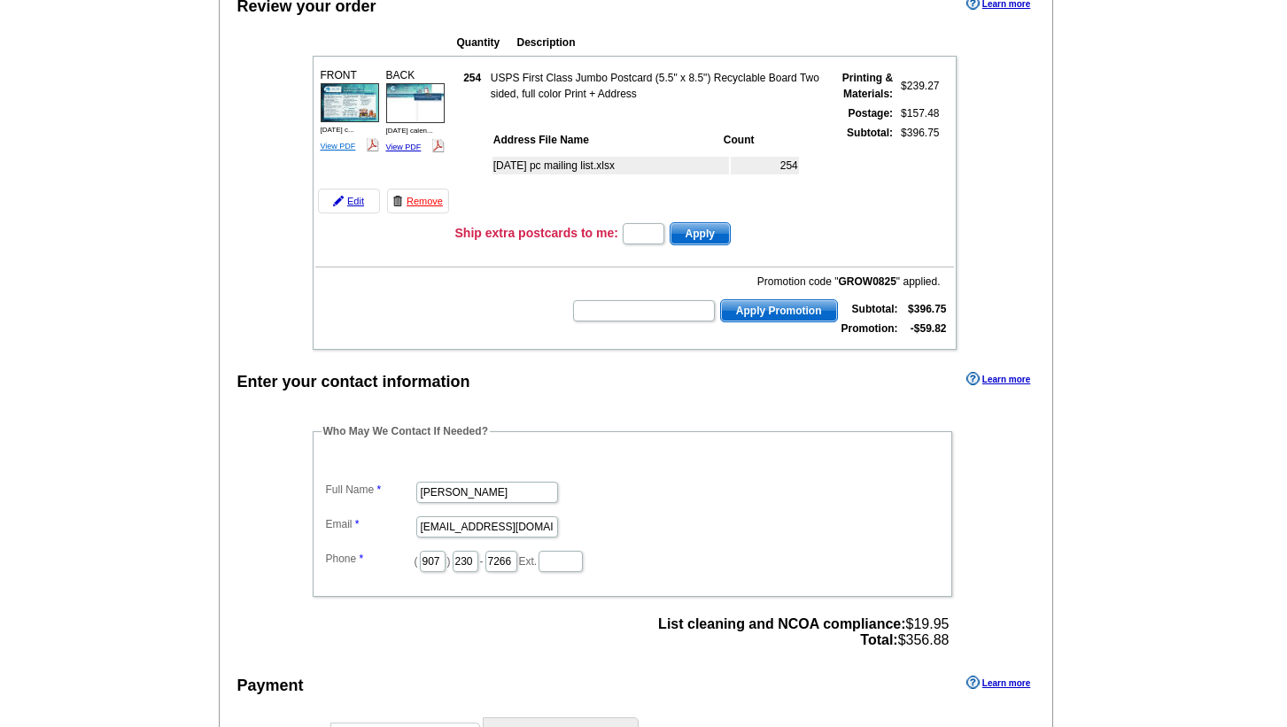
click at [341, 146] on link "View PDF" at bounding box center [338, 146] width 35 height 9
click at [401, 144] on link "View PDF" at bounding box center [403, 147] width 35 height 9
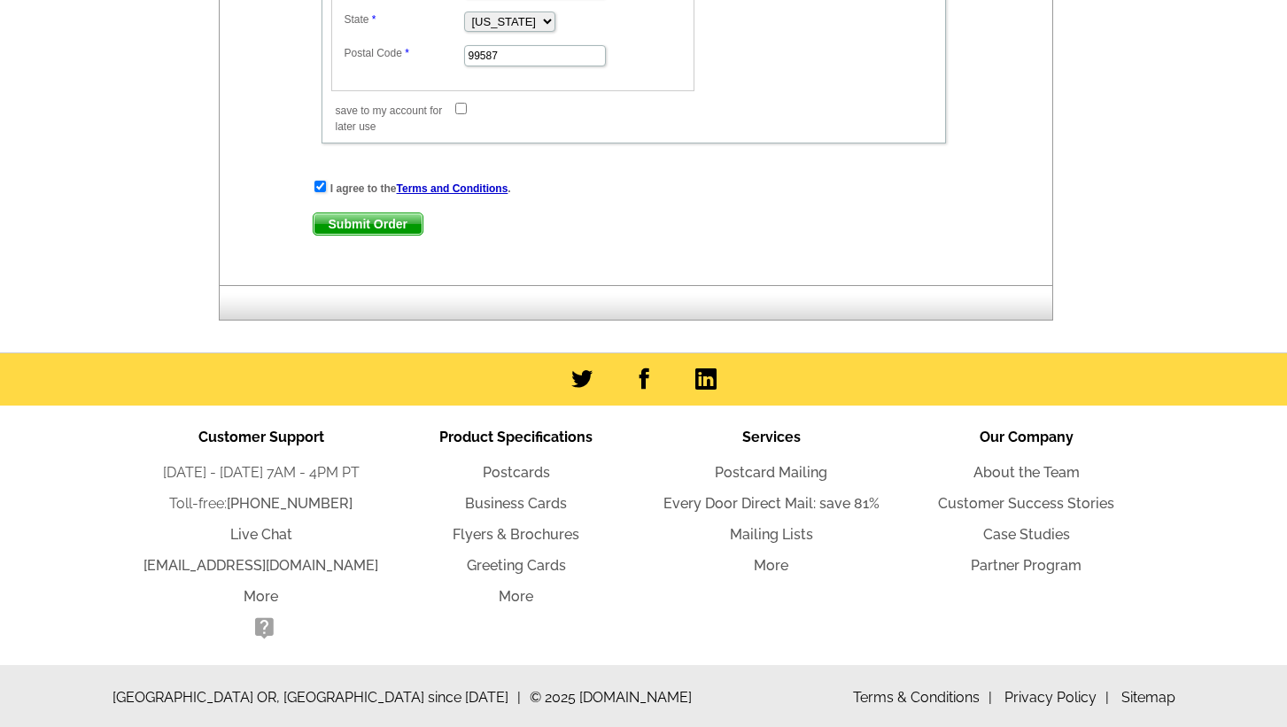
scroll to position [1318, 0]
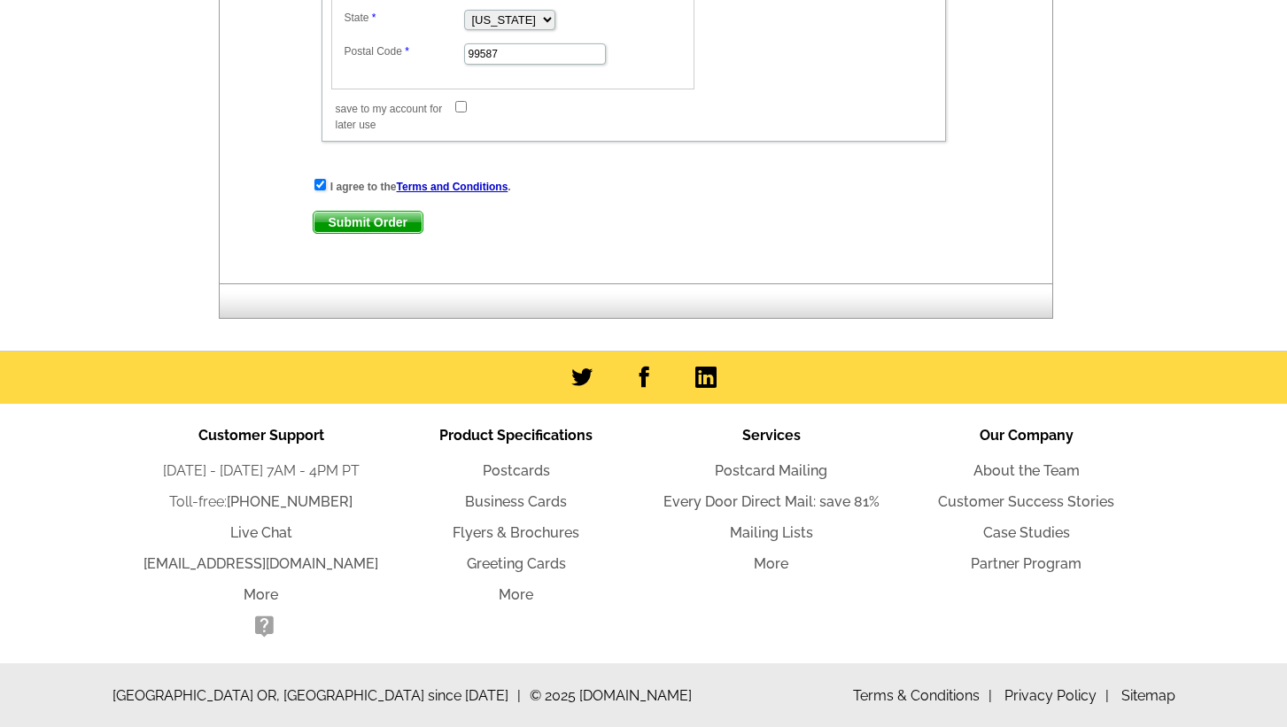
click at [362, 217] on span "Submit Order" at bounding box center [368, 222] width 109 height 21
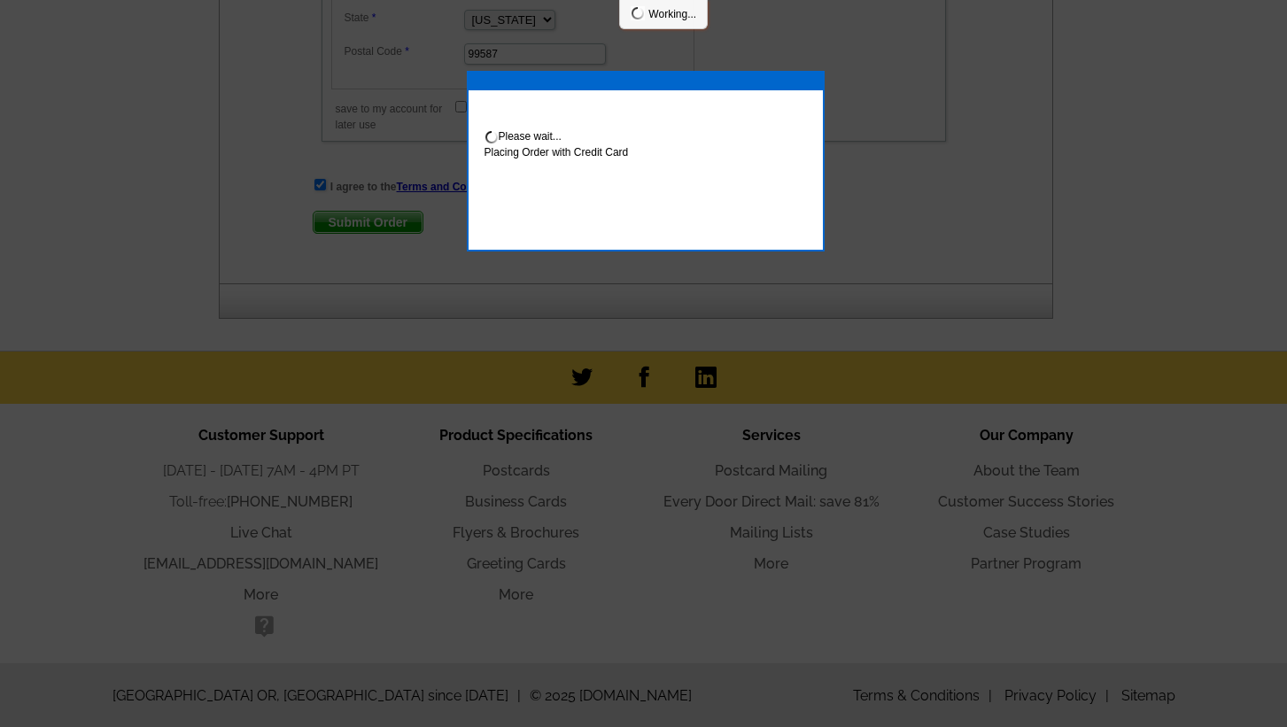
scroll to position [1408, 0]
